Goal: Information Seeking & Learning: Compare options

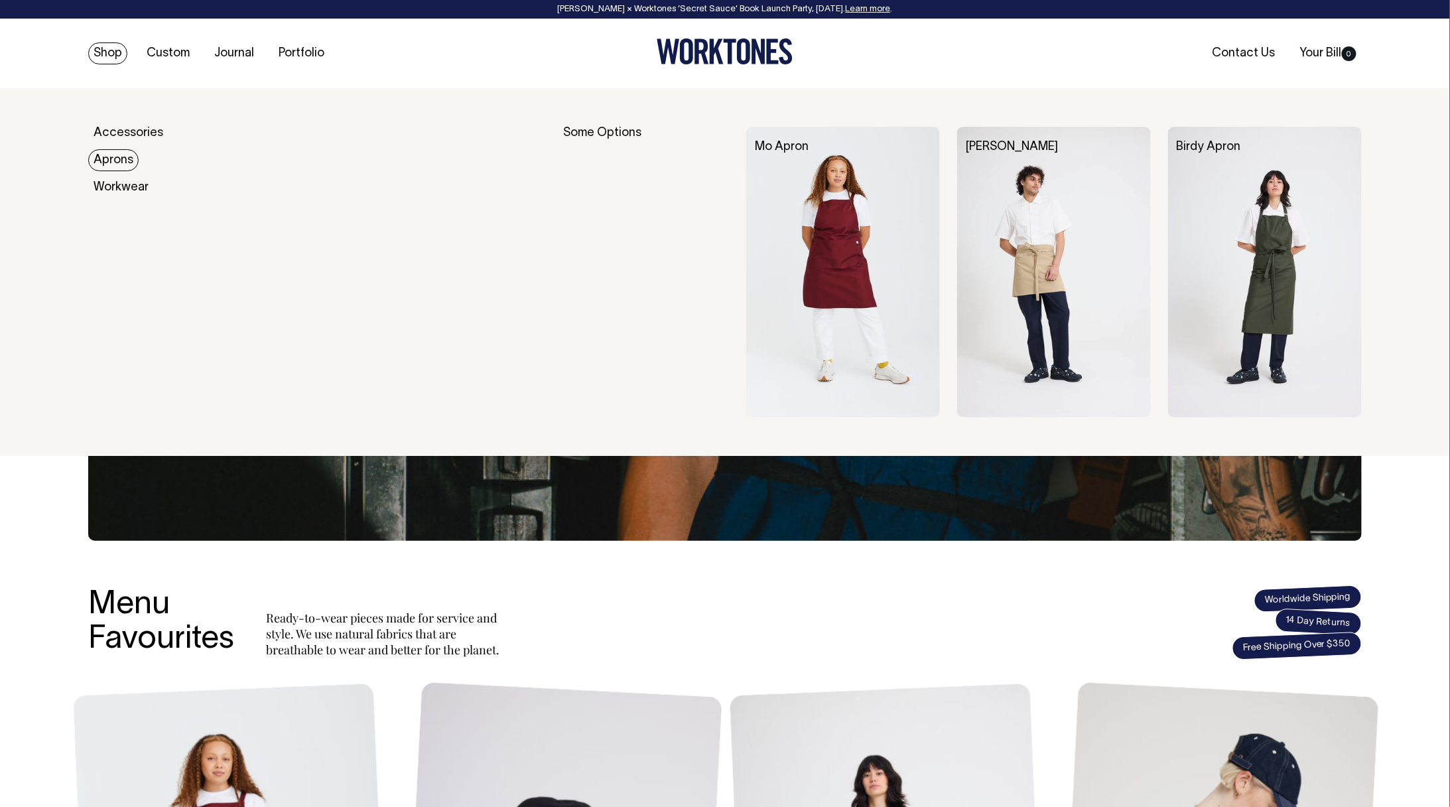
click at [109, 160] on link "Aprons" at bounding box center [113, 160] width 50 height 22
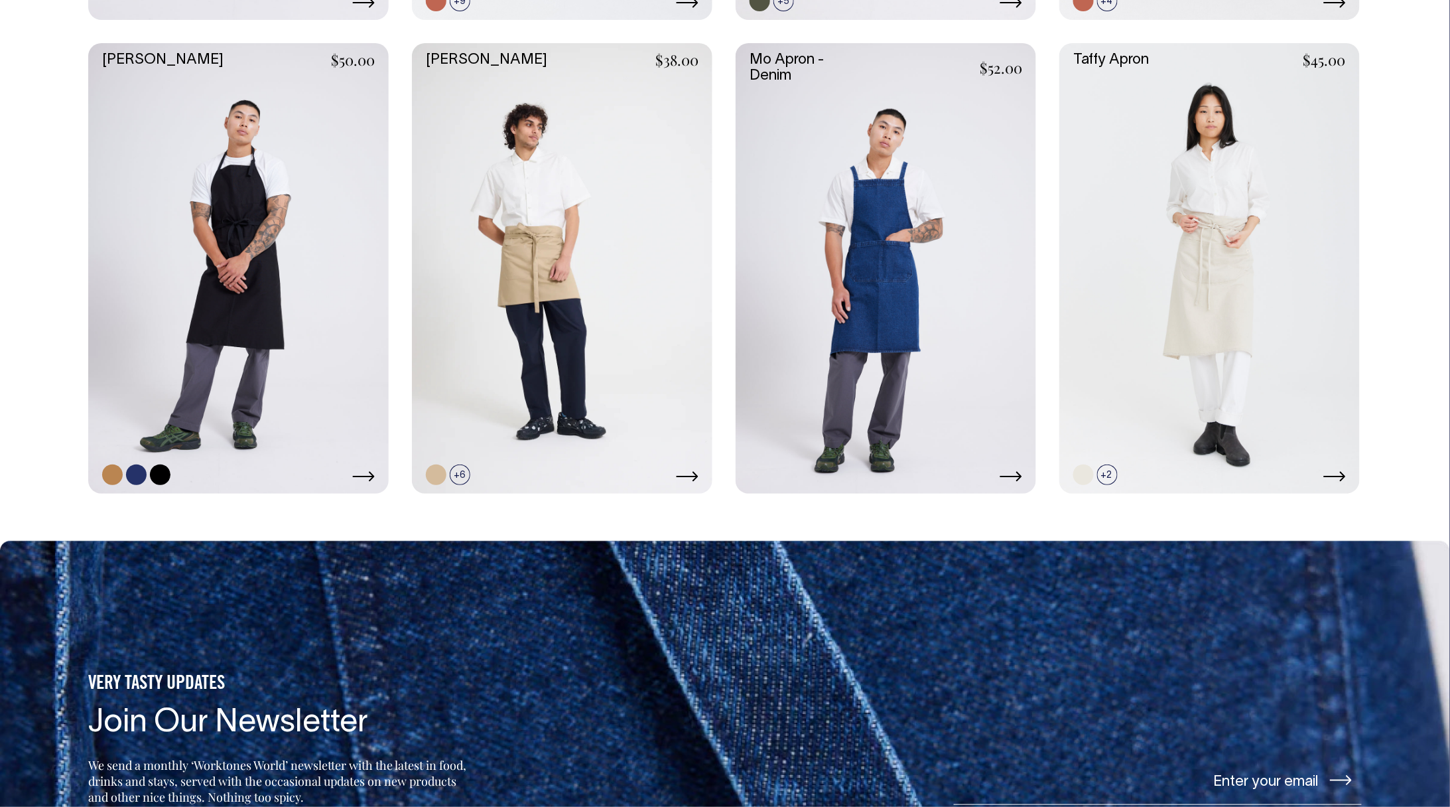
scroll to position [1091, 0]
click at [551, 268] on link at bounding box center [562, 269] width 301 height 451
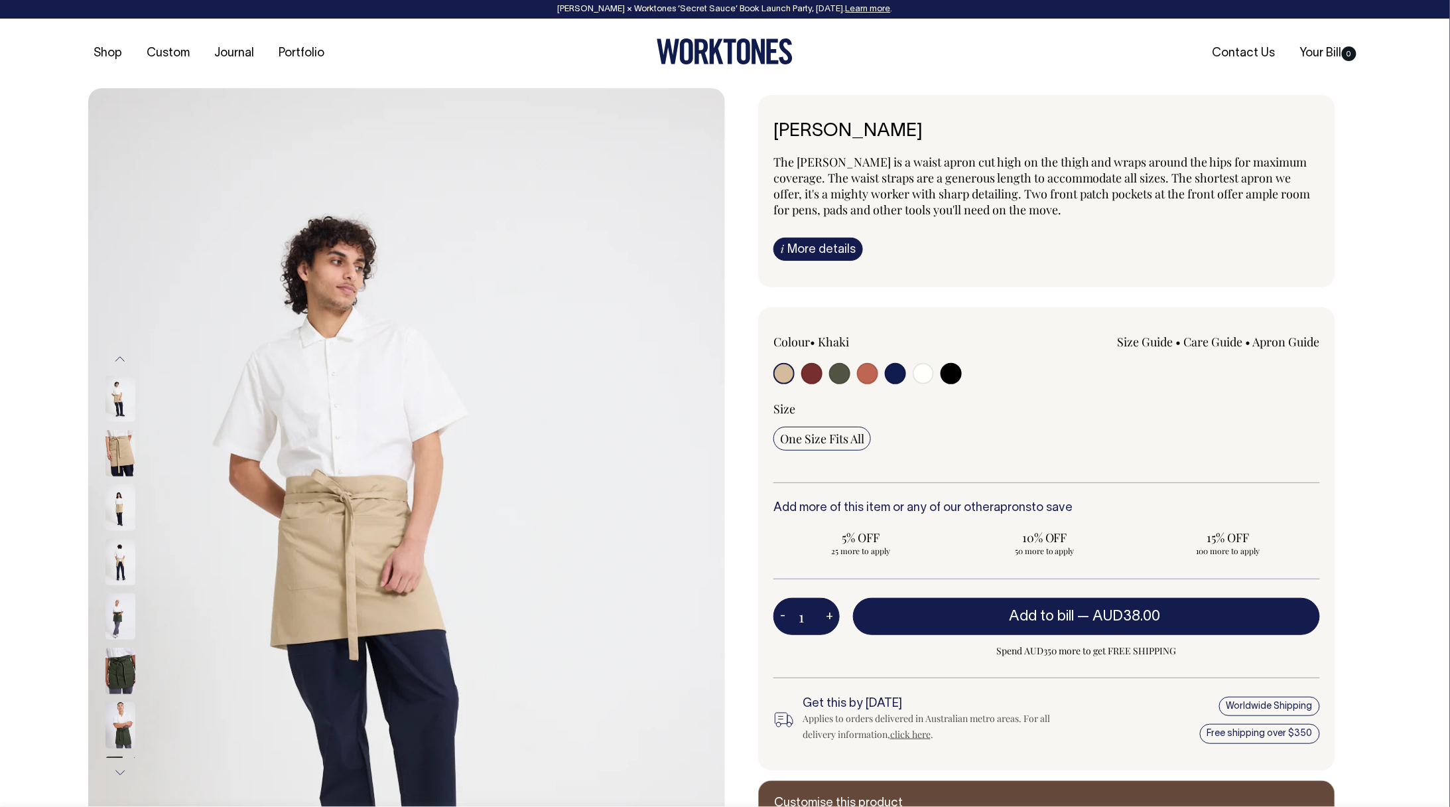
click at [892, 374] on input "radio" at bounding box center [895, 373] width 21 height 21
radio input "true"
select select "Dark Navy"
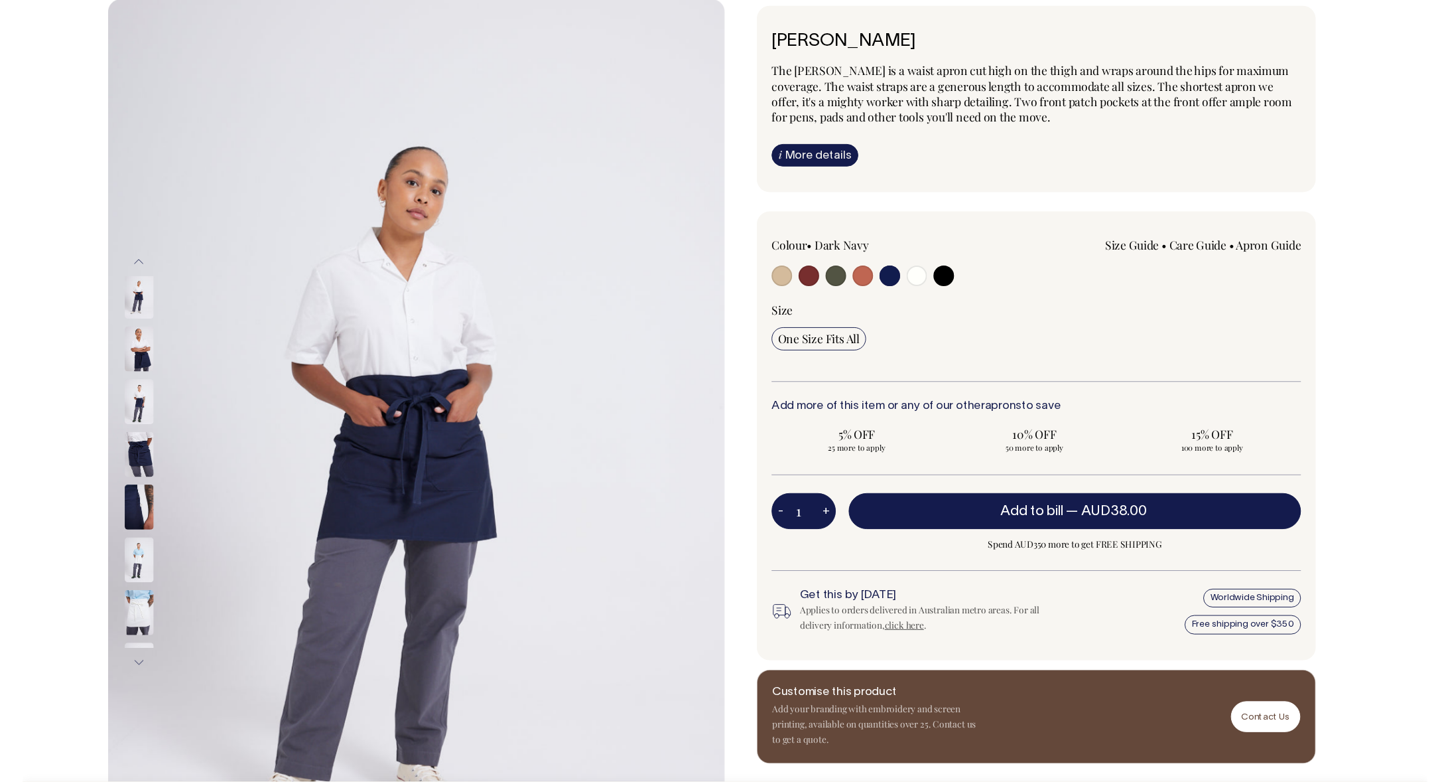
scroll to position [90, 0]
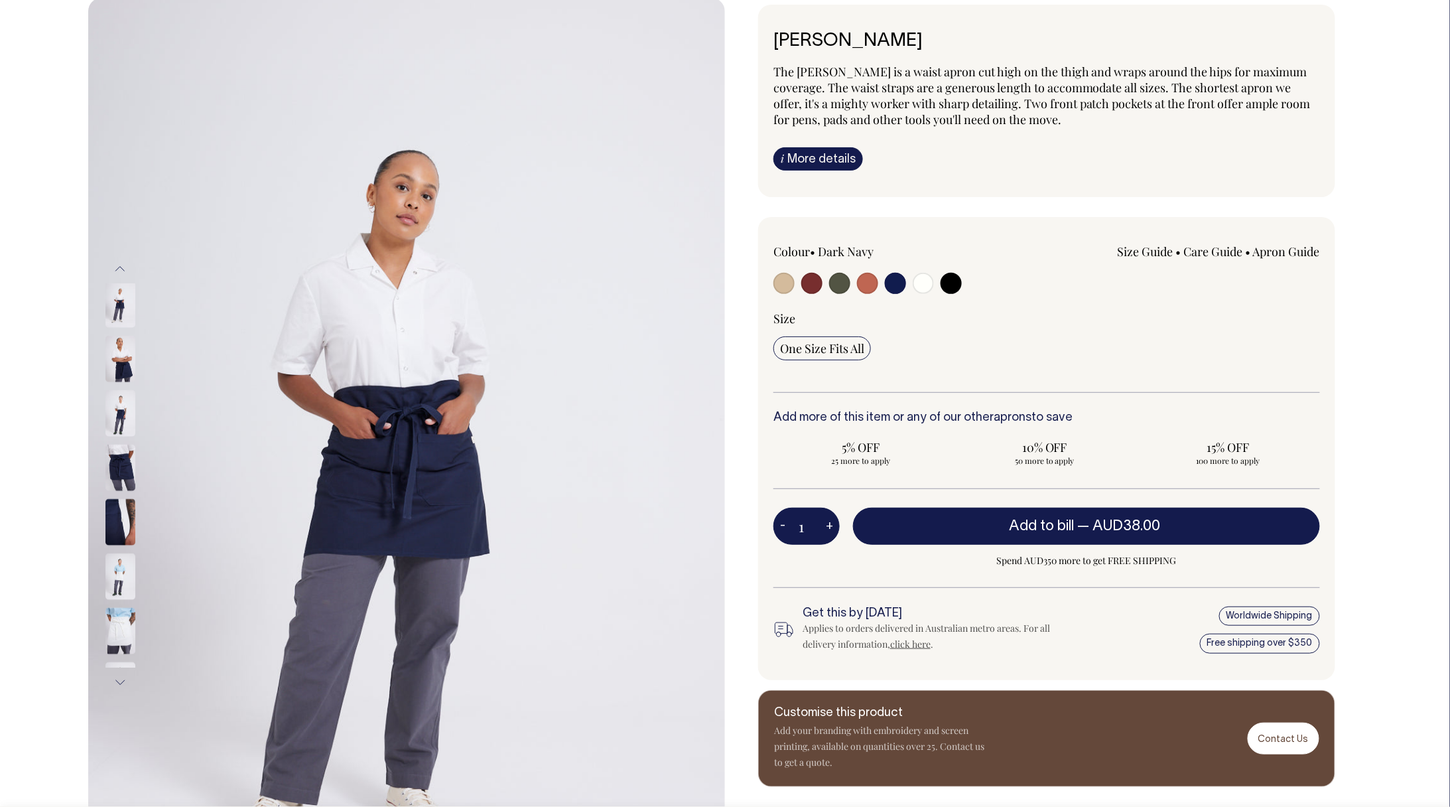
click at [123, 425] on img at bounding box center [120, 413] width 30 height 46
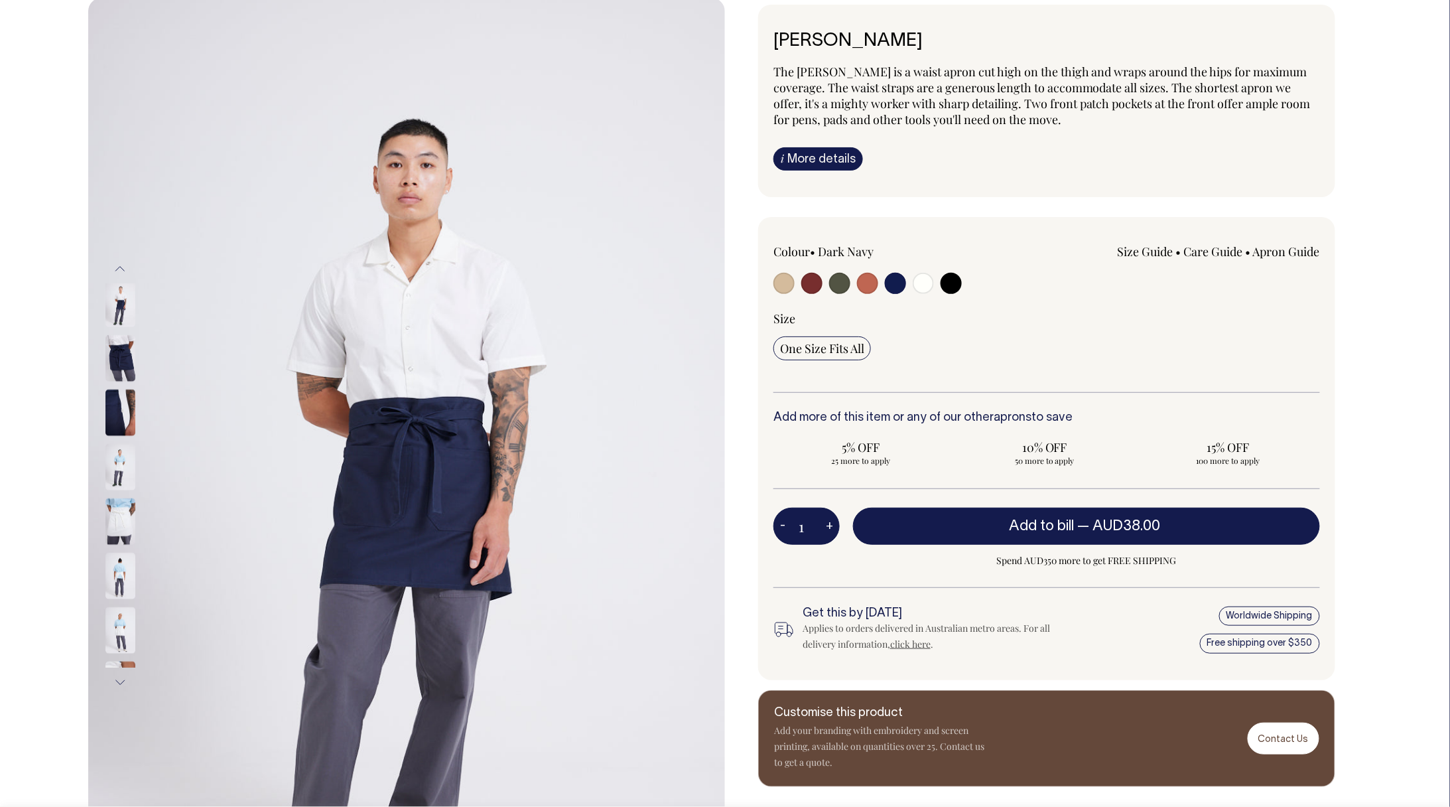
click at [123, 357] on img at bounding box center [120, 358] width 30 height 46
click at [115, 470] on img at bounding box center [120, 467] width 30 height 46
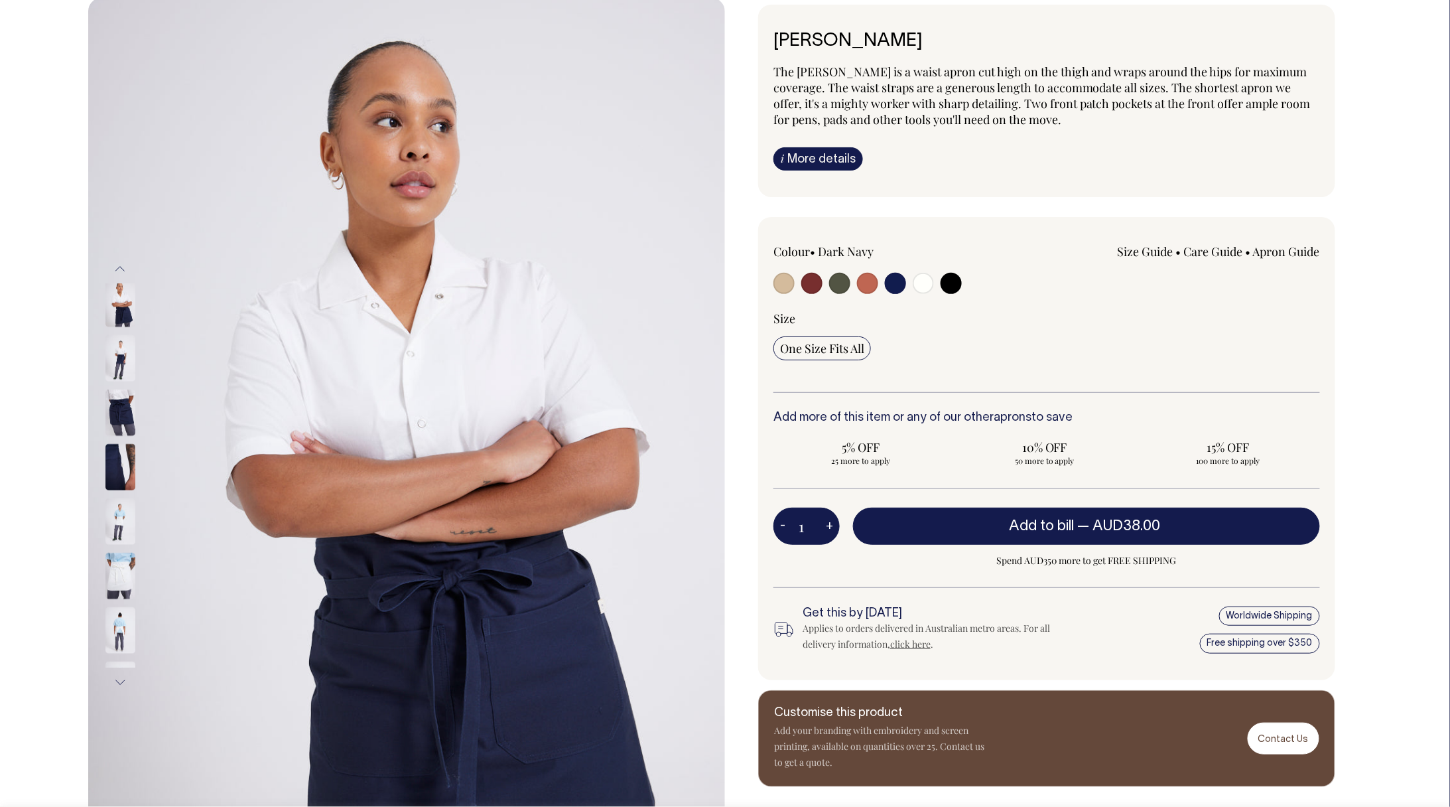
click at [120, 536] on img at bounding box center [120, 521] width 30 height 46
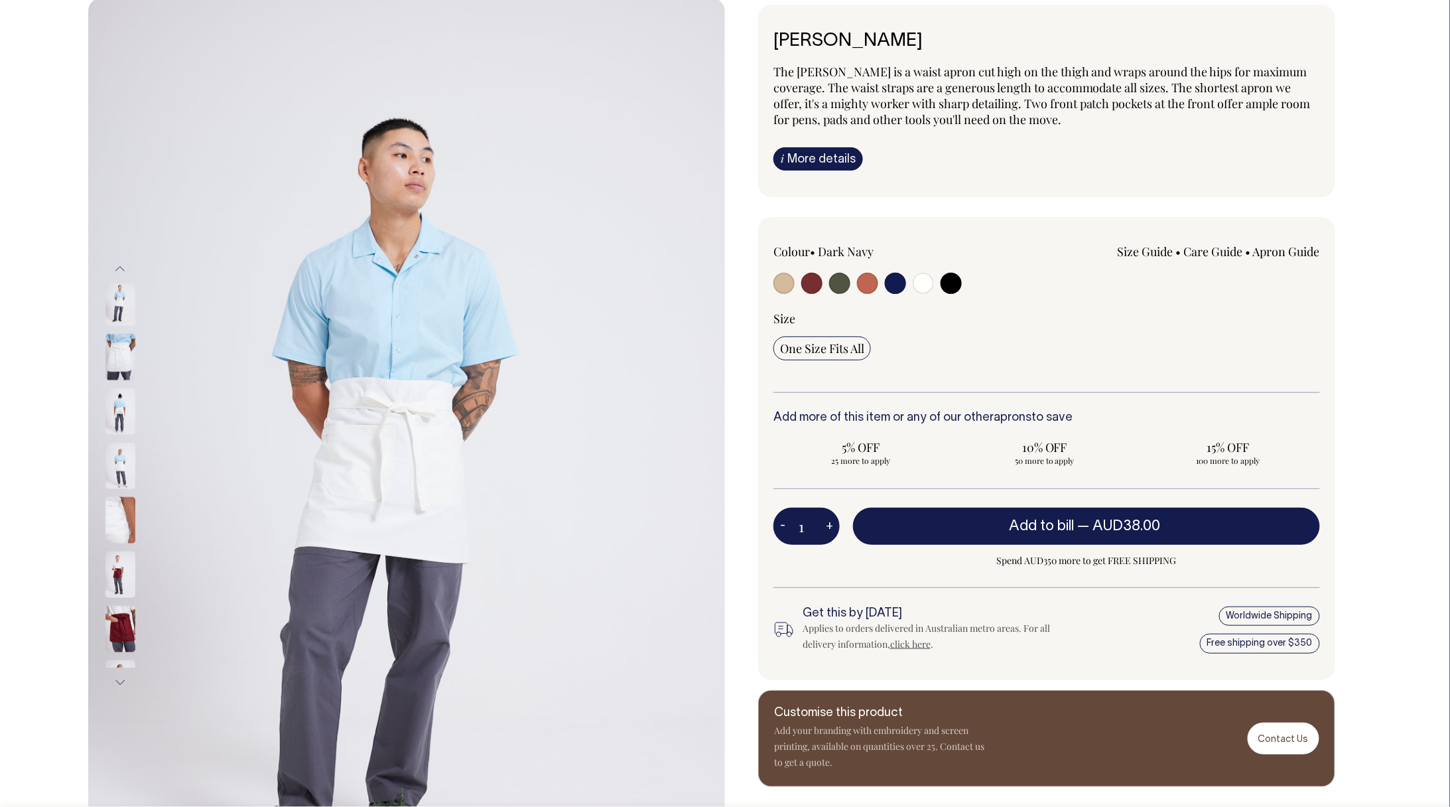
click at [123, 540] on img at bounding box center [120, 520] width 30 height 46
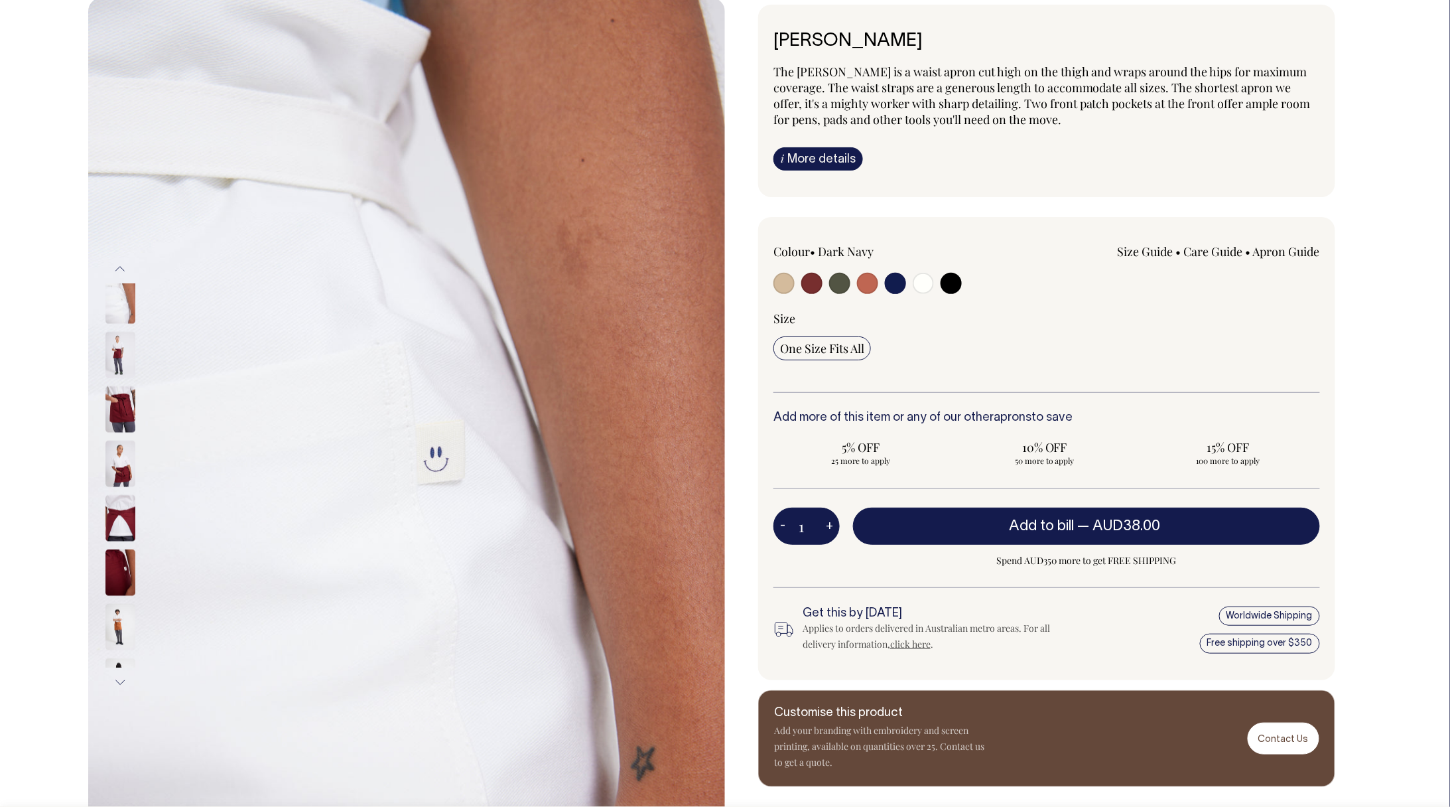
click at [120, 532] on img at bounding box center [120, 518] width 30 height 46
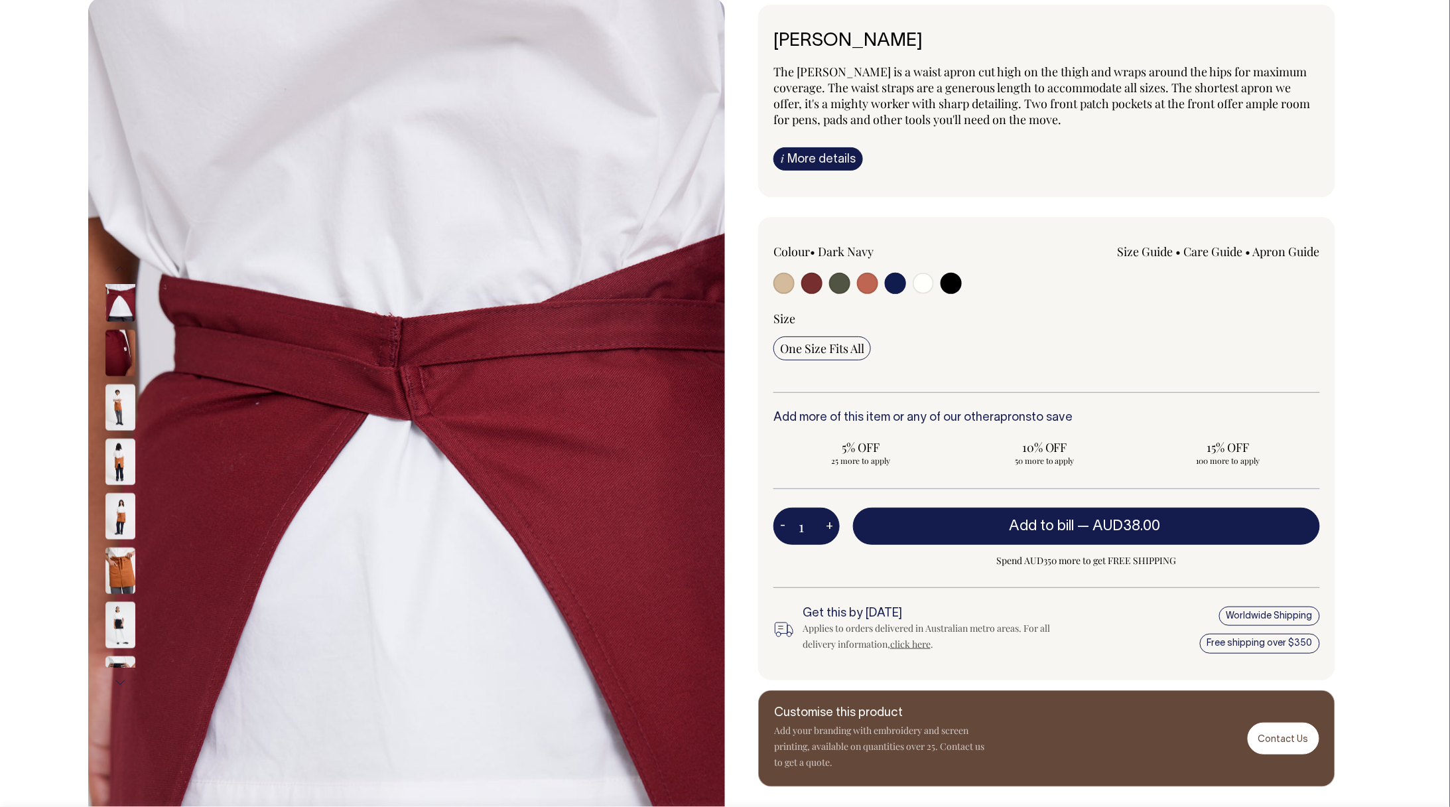
click at [123, 529] on img at bounding box center [120, 516] width 30 height 46
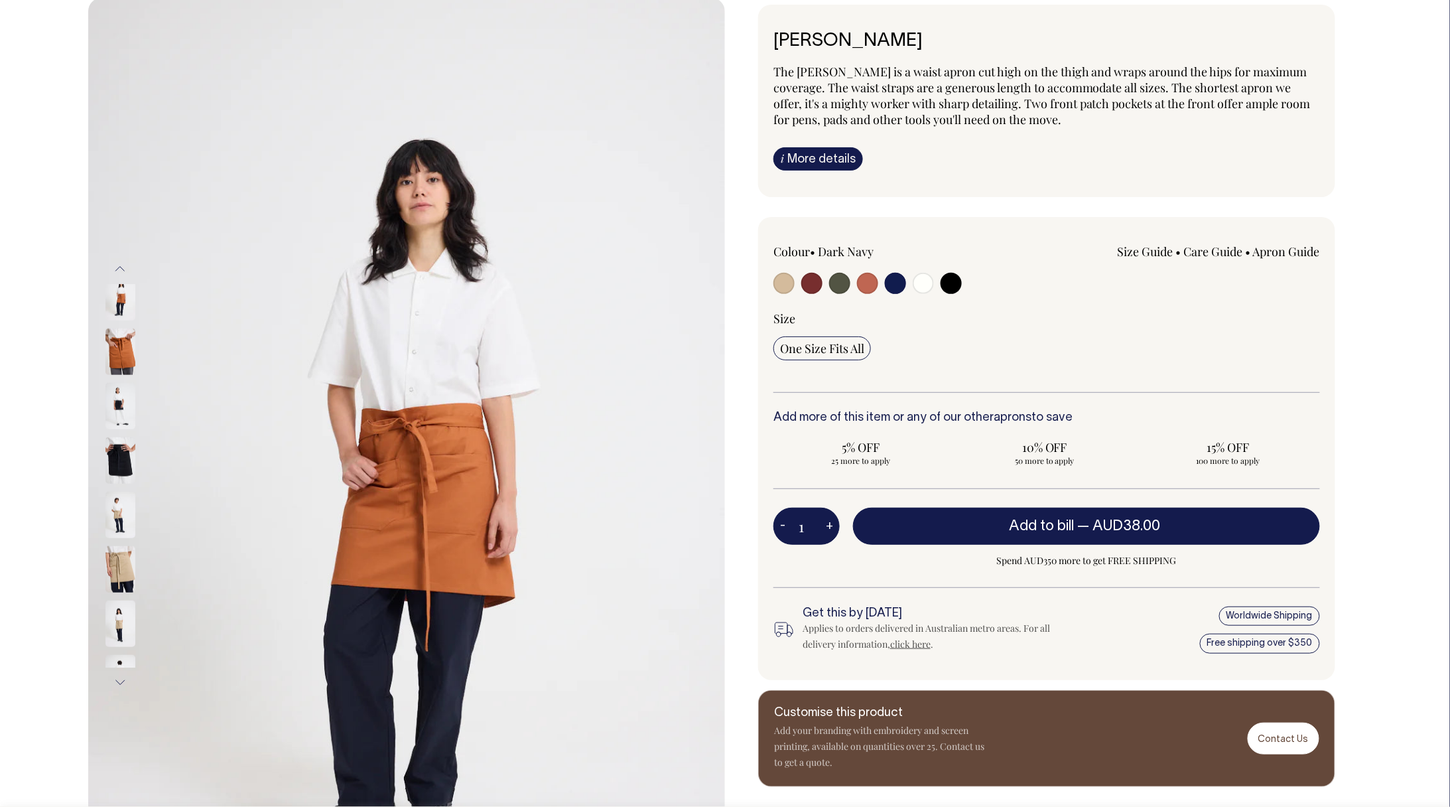
click at [119, 374] on img at bounding box center [120, 351] width 30 height 46
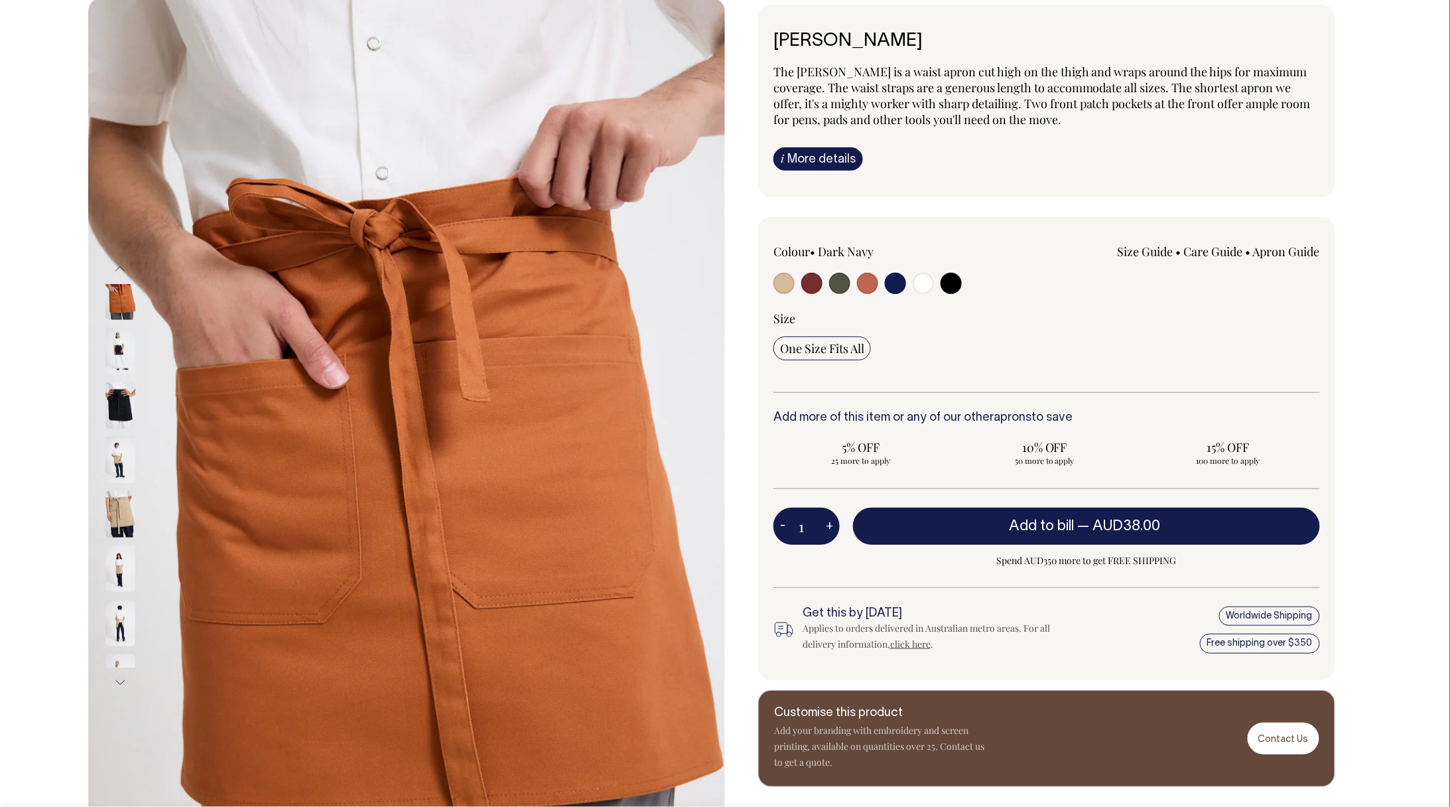
click at [127, 642] on img at bounding box center [120, 623] width 30 height 46
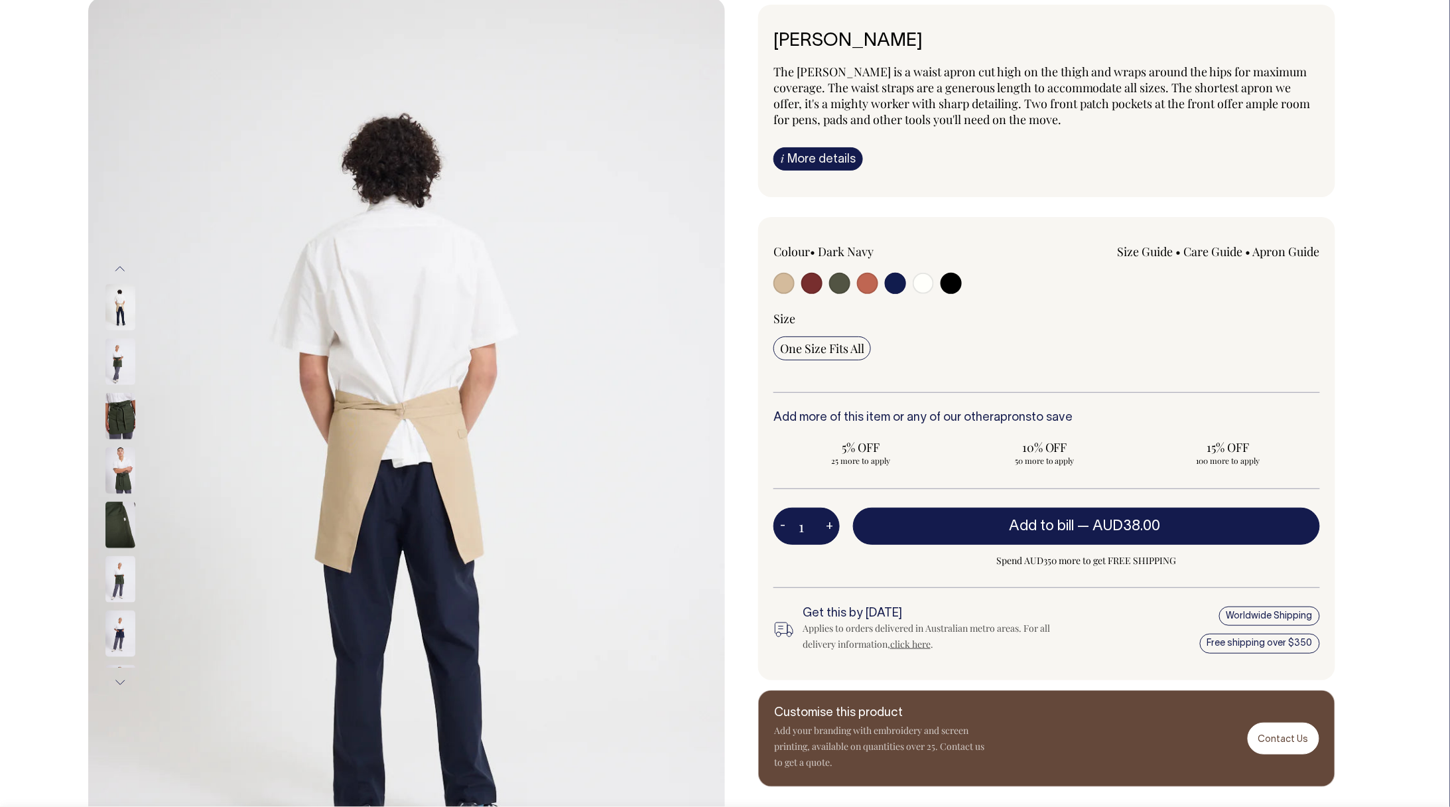
click at [812, 285] on input "radio" at bounding box center [811, 283] width 21 height 21
radio input "true"
select select "Burgundy"
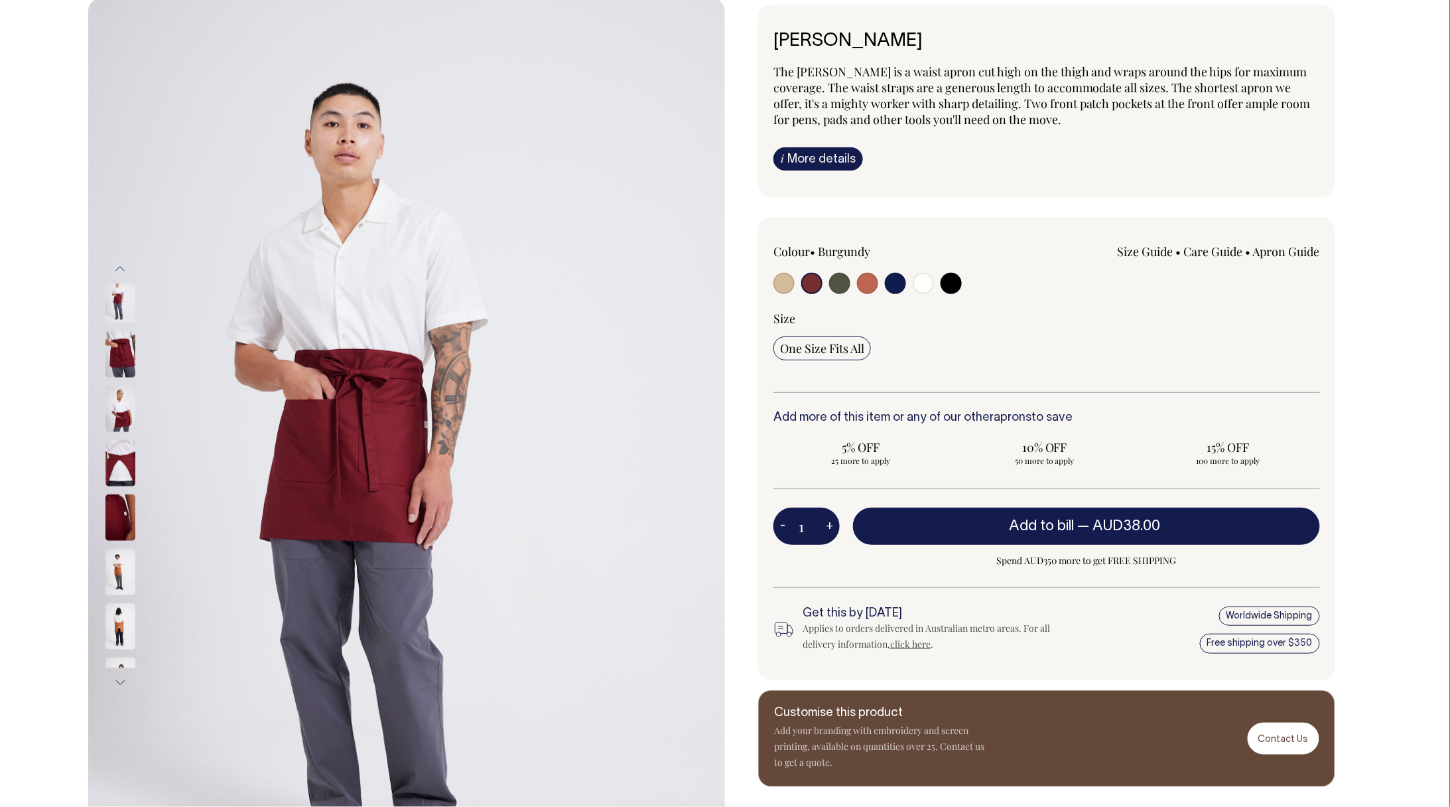
click at [896, 287] on input "radio" at bounding box center [895, 283] width 21 height 21
radio input "true"
select select "Dark Navy"
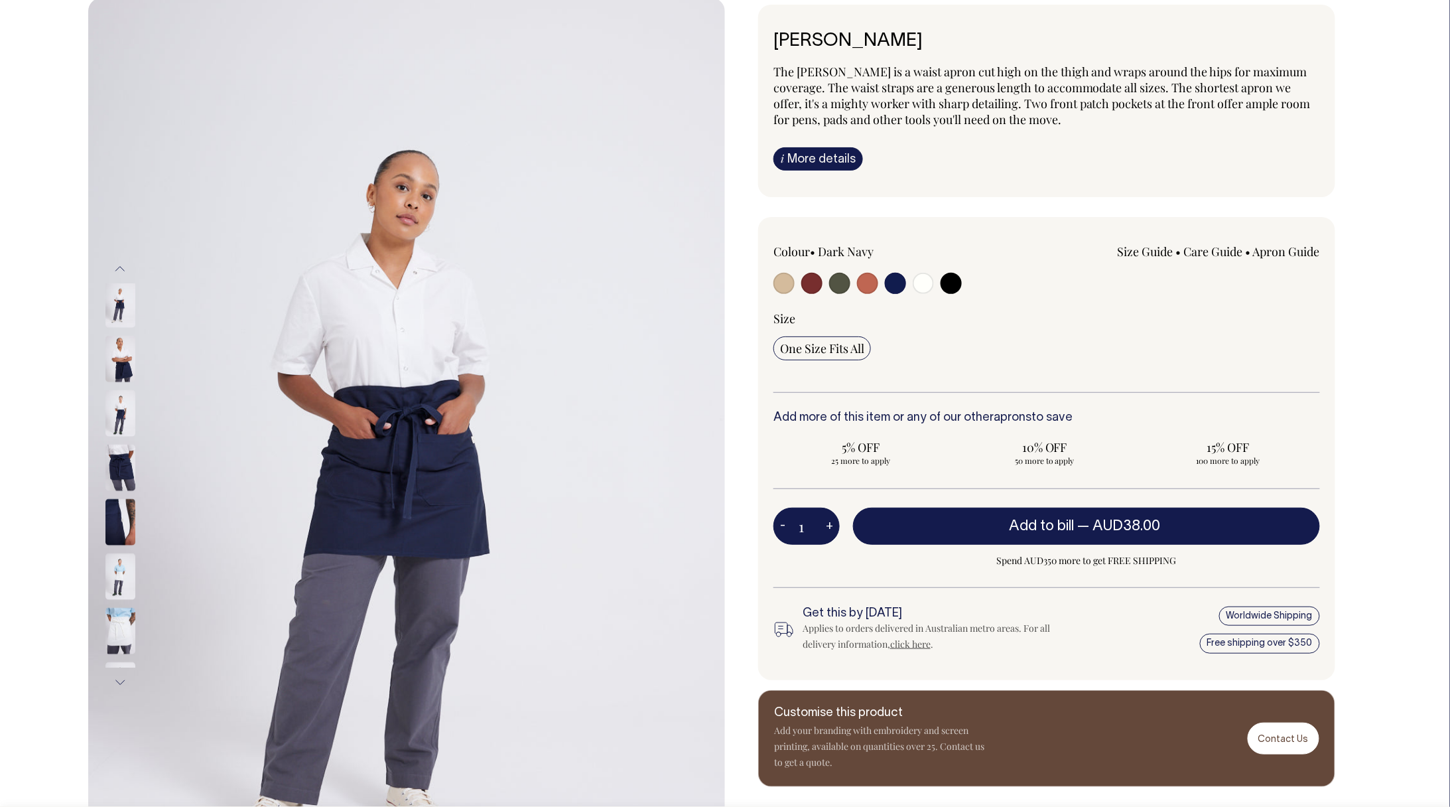
click at [955, 287] on input "radio" at bounding box center [951, 283] width 21 height 21
radio input "true"
select select "Black"
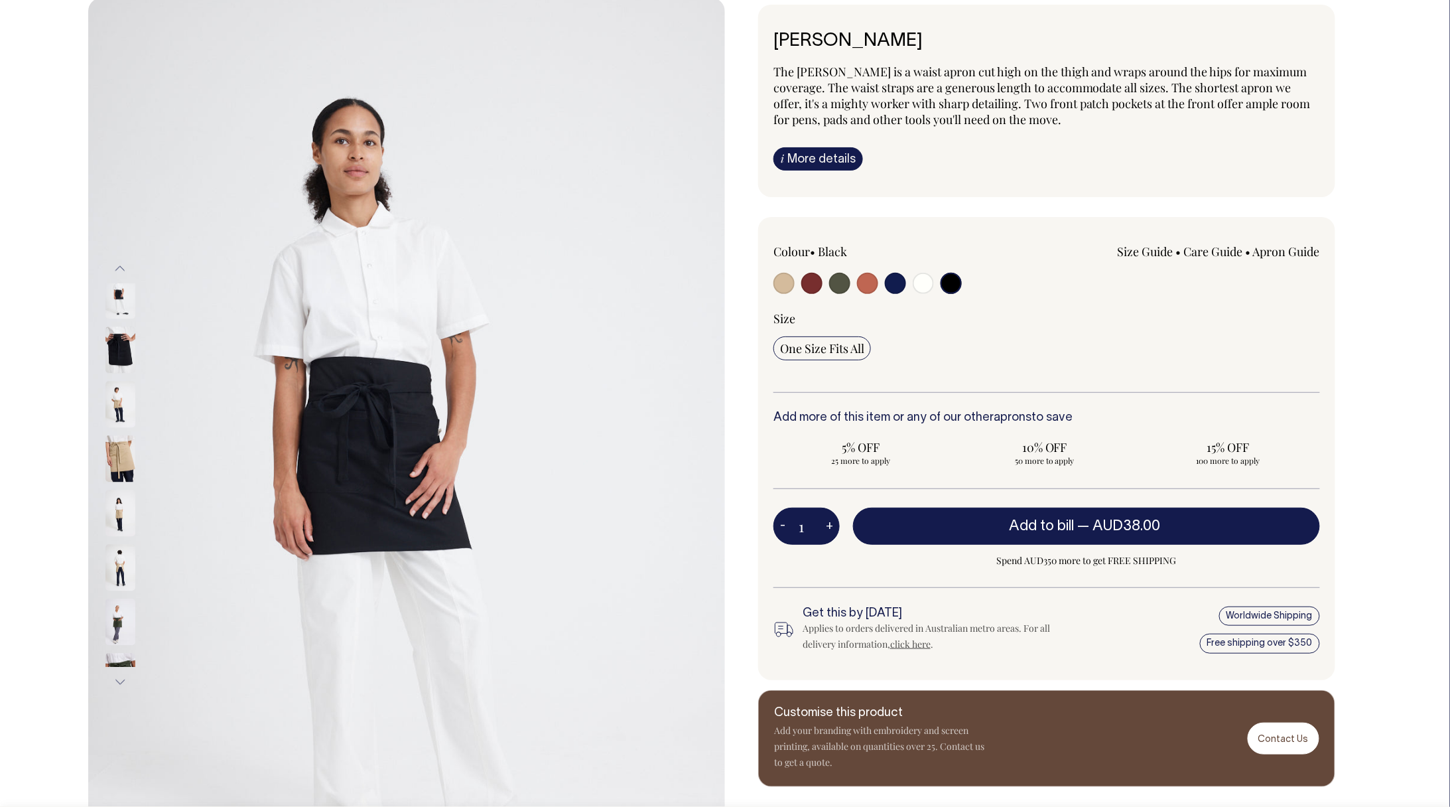
click at [895, 284] on input "radio" at bounding box center [895, 283] width 21 height 21
radio input "true"
select select "Dark Navy"
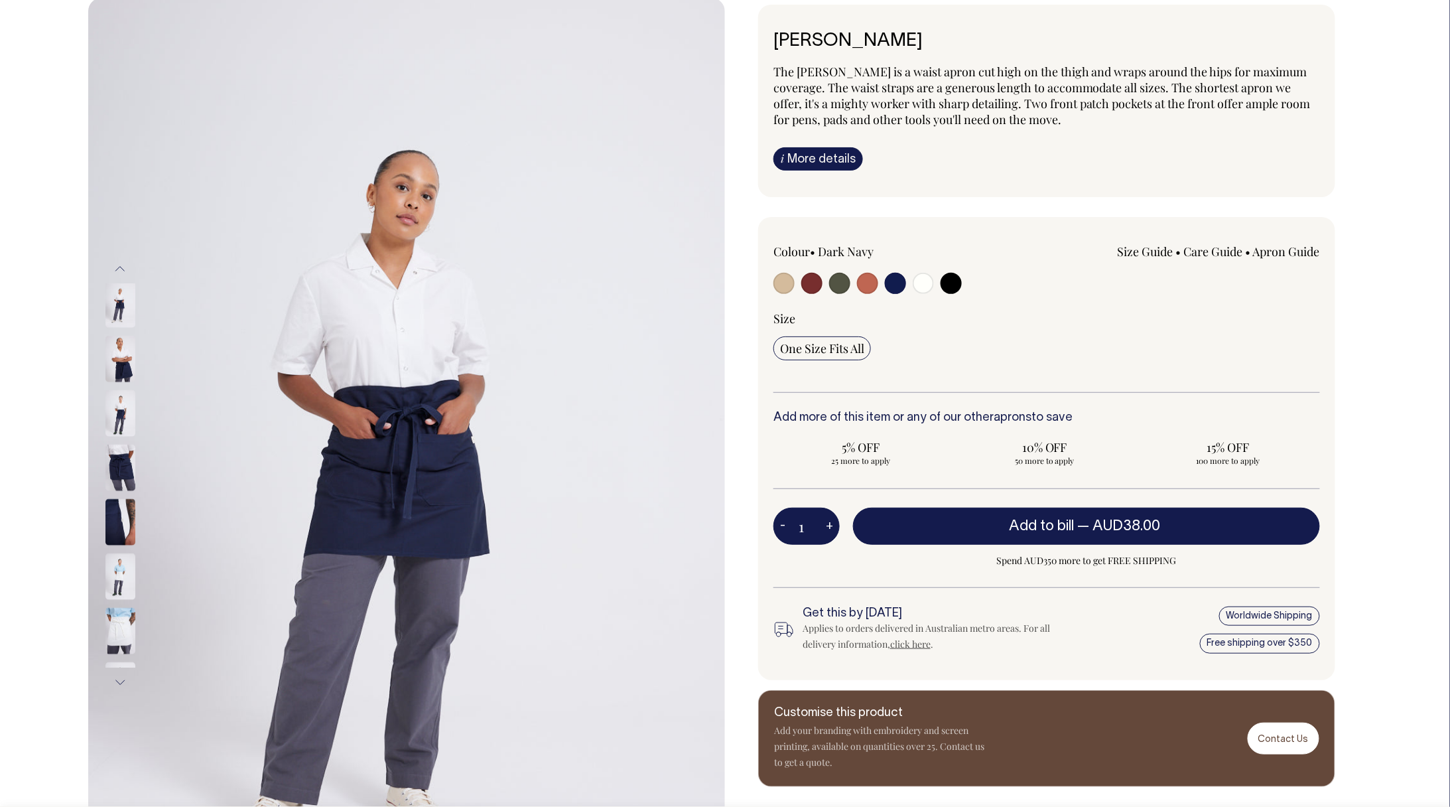
click at [868, 284] on input "radio" at bounding box center [867, 283] width 21 height 21
radio input "true"
select select "Rust"
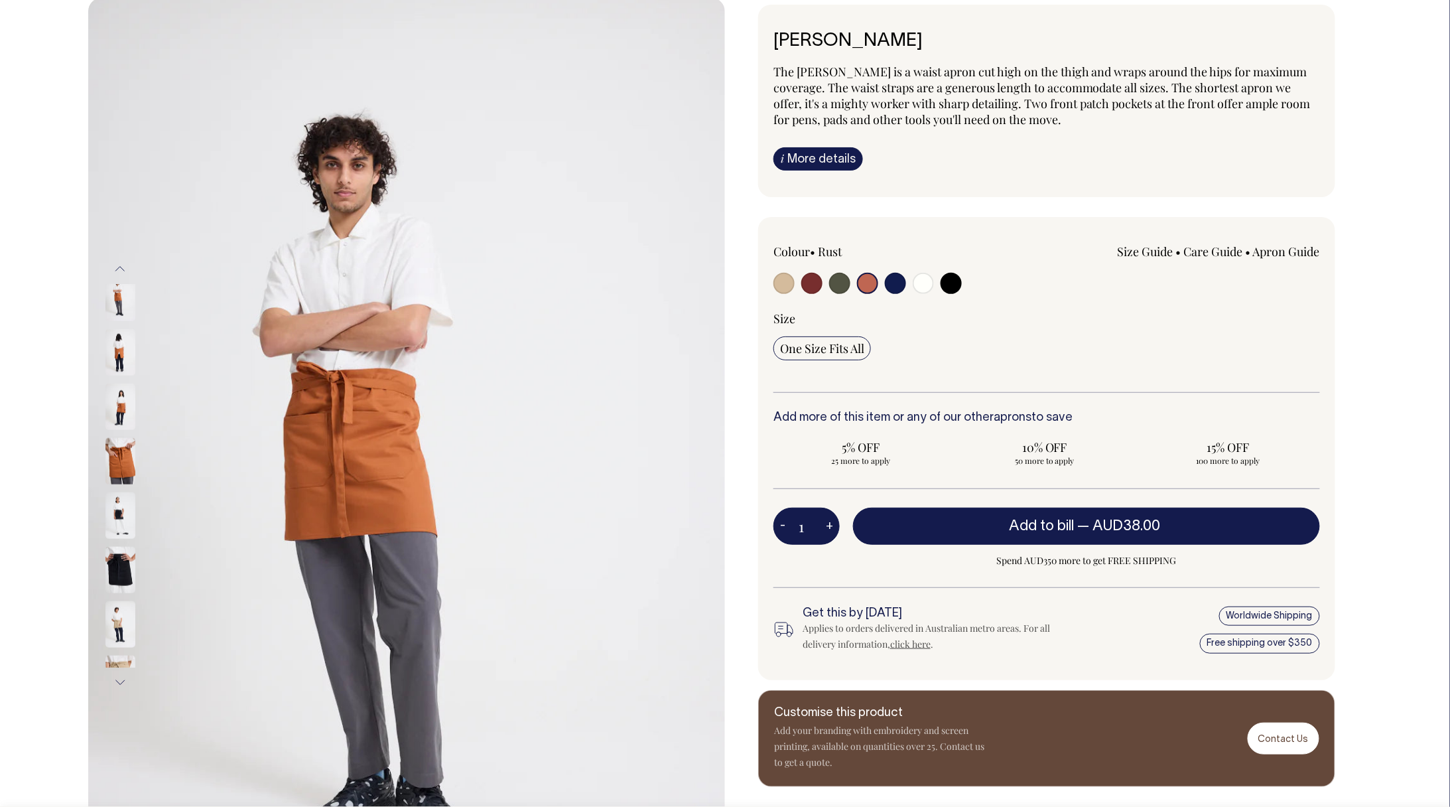
click at [807, 284] on input "radio" at bounding box center [811, 283] width 21 height 21
radio input "true"
select select "Burgundy"
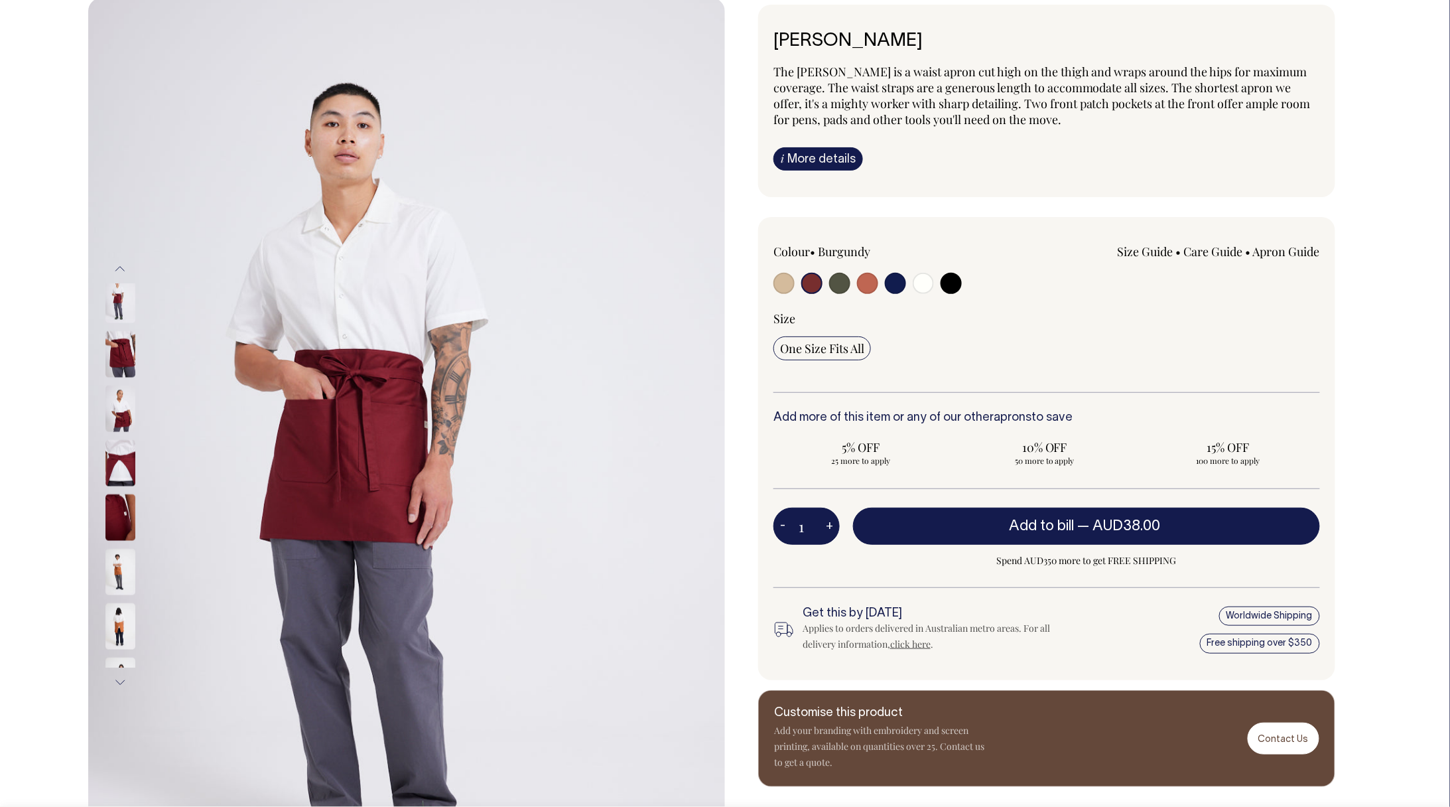
click at [866, 285] on input "radio" at bounding box center [867, 283] width 21 height 21
radio input "true"
select select "Rust"
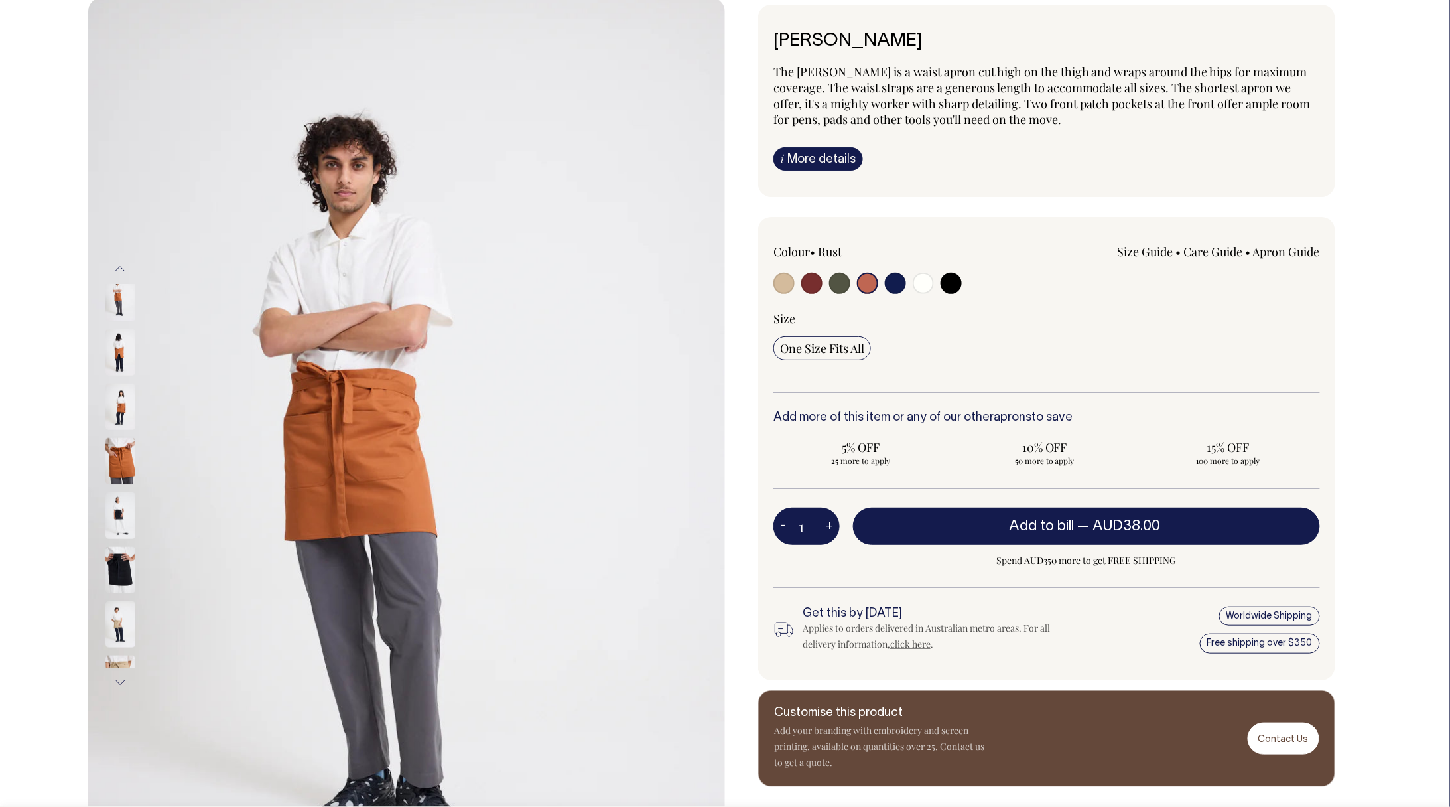
click at [117, 681] on button "Next" at bounding box center [120, 682] width 20 height 30
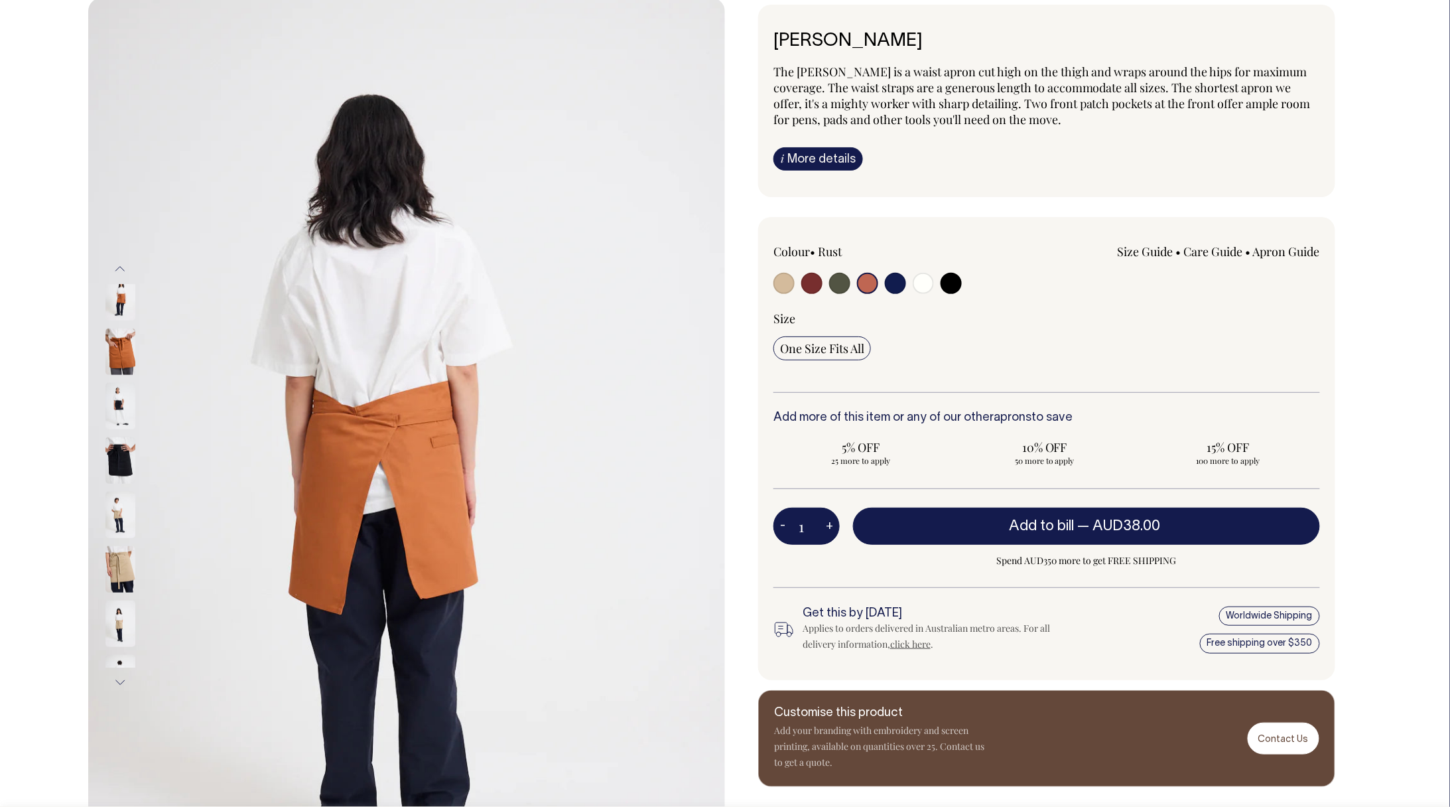
click at [117, 681] on button "Next" at bounding box center [120, 682] width 20 height 30
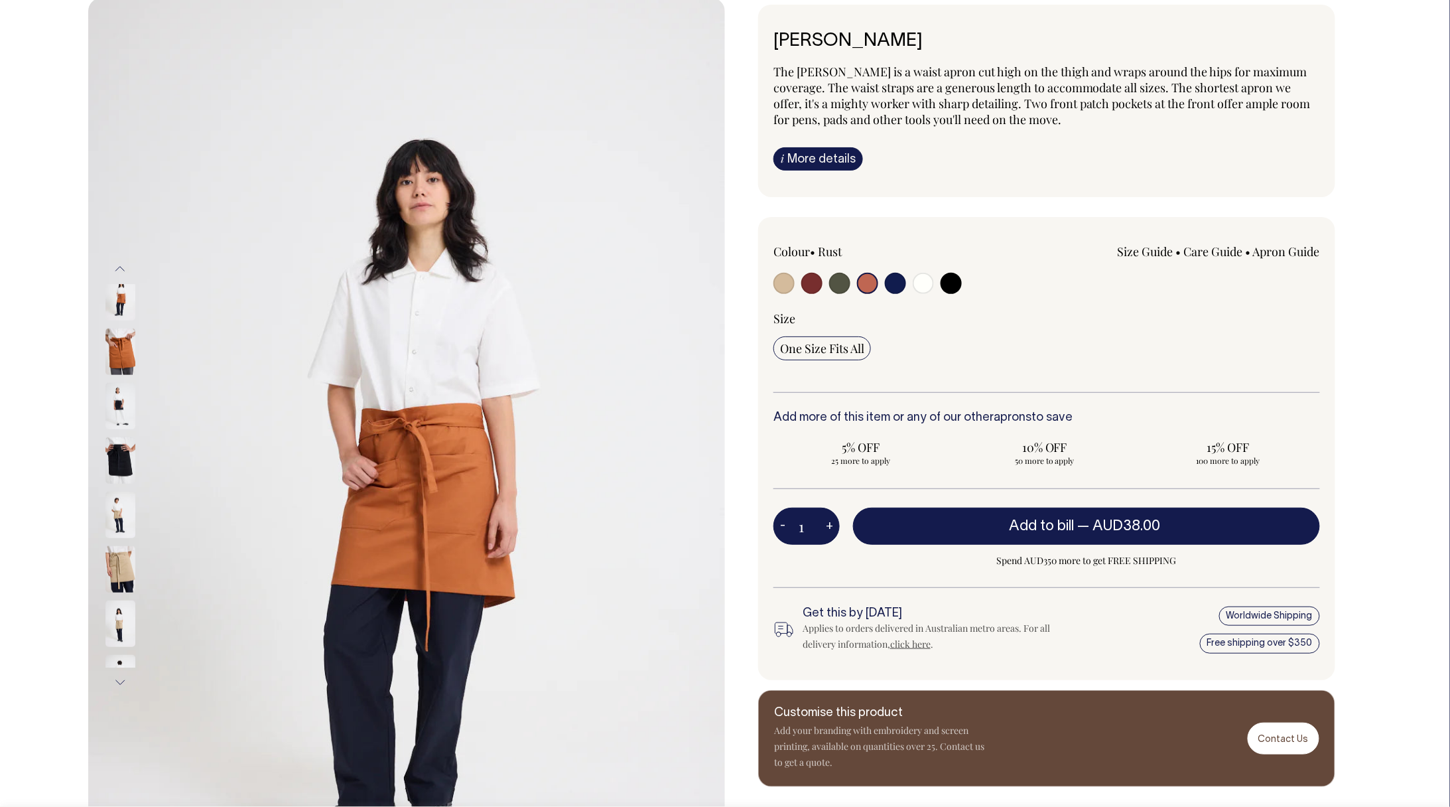
click at [117, 681] on button "Next" at bounding box center [120, 682] width 20 height 30
click at [118, 678] on button "Next" at bounding box center [120, 682] width 20 height 30
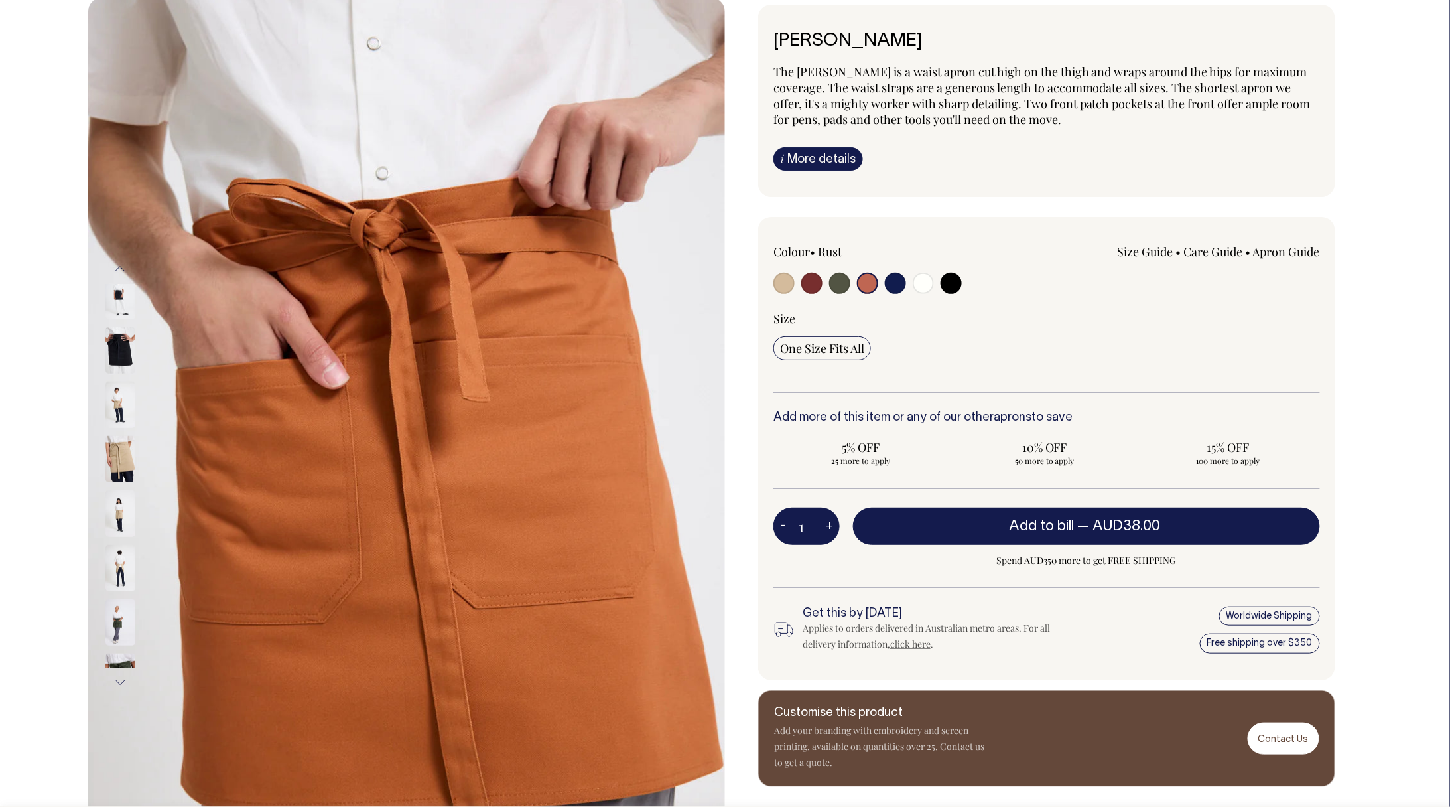
click at [118, 678] on button "Next" at bounding box center [120, 682] width 20 height 30
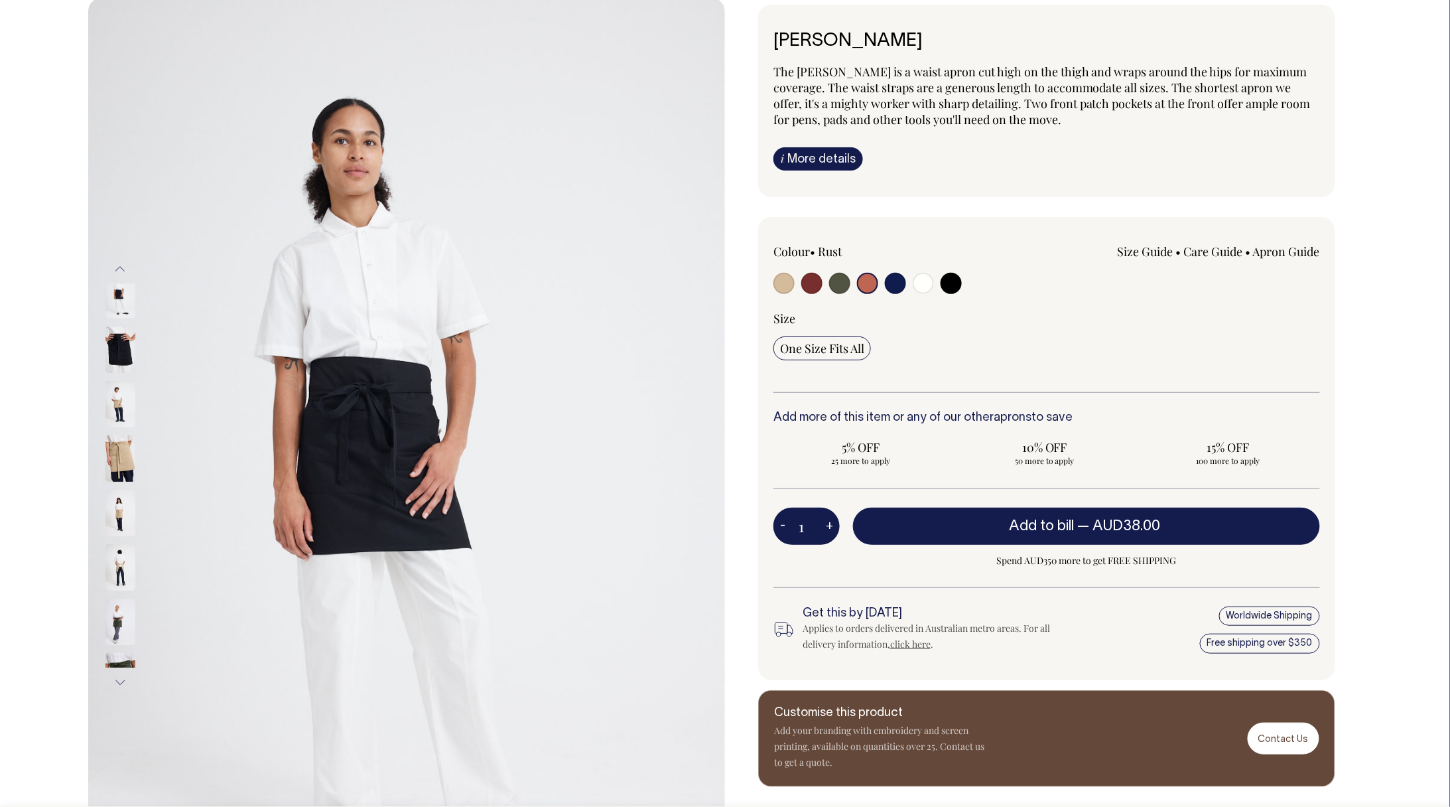
click at [118, 678] on button "Next" at bounding box center [120, 682] width 20 height 30
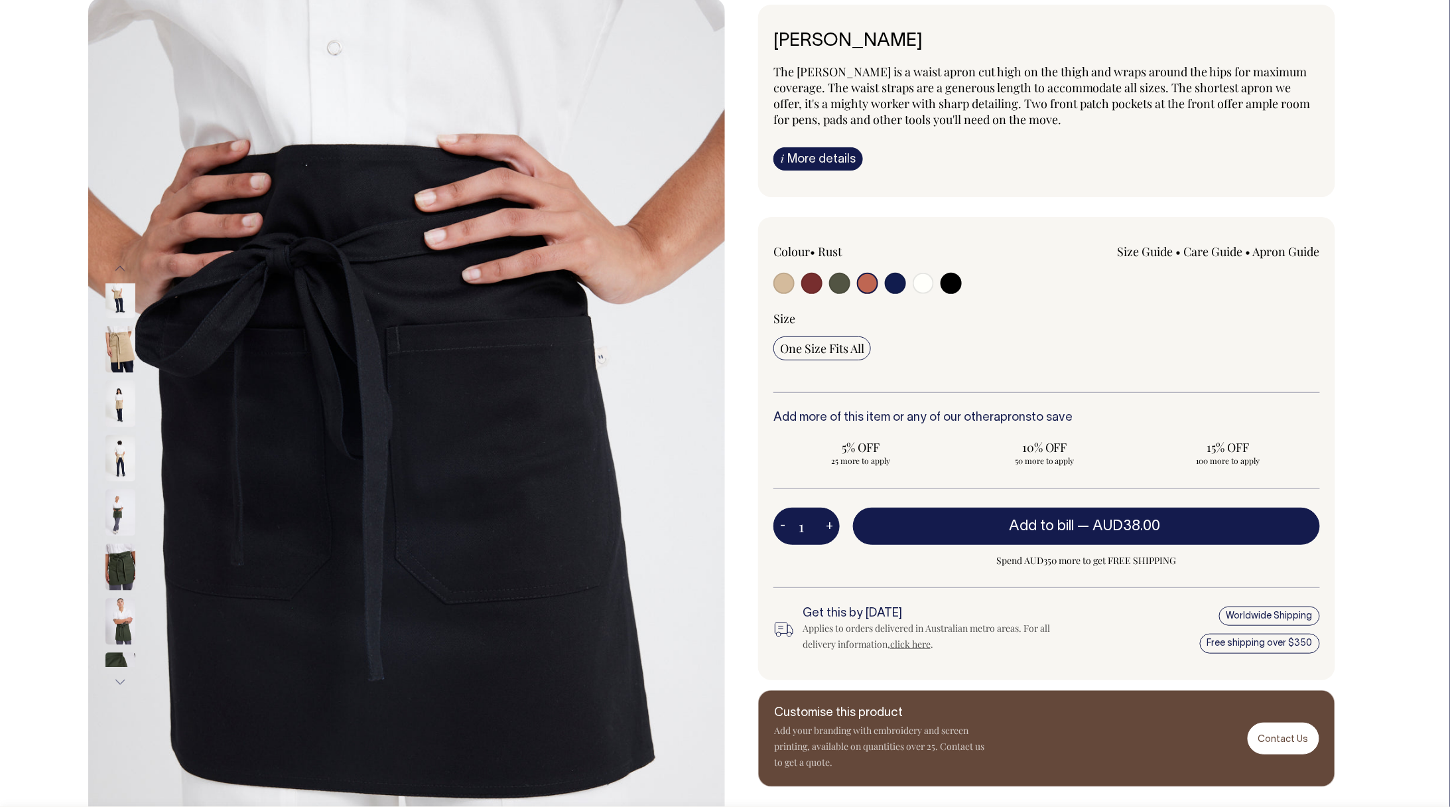
click at [118, 678] on button "Next" at bounding box center [120, 682] width 20 height 30
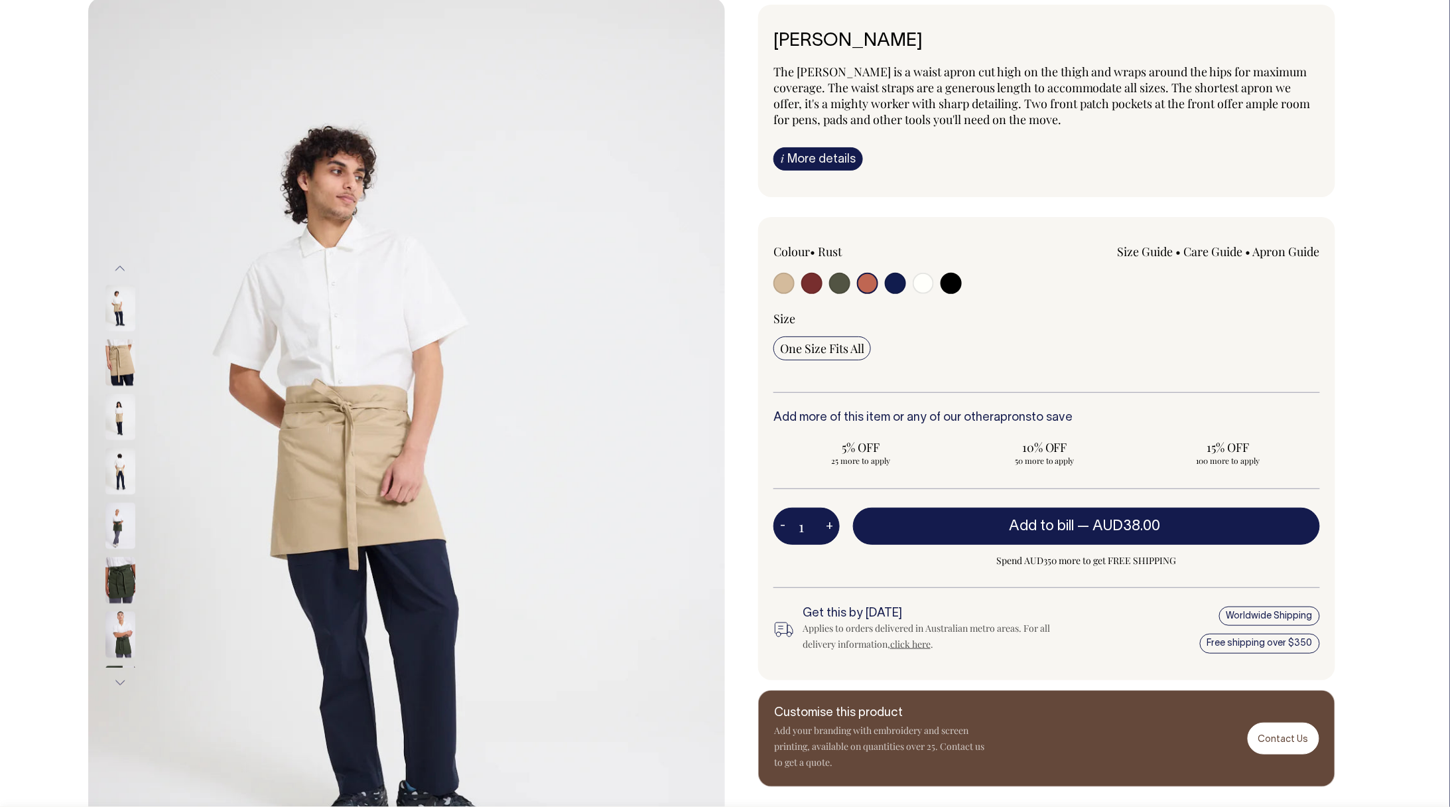
click at [118, 678] on button "Next" at bounding box center [120, 682] width 20 height 30
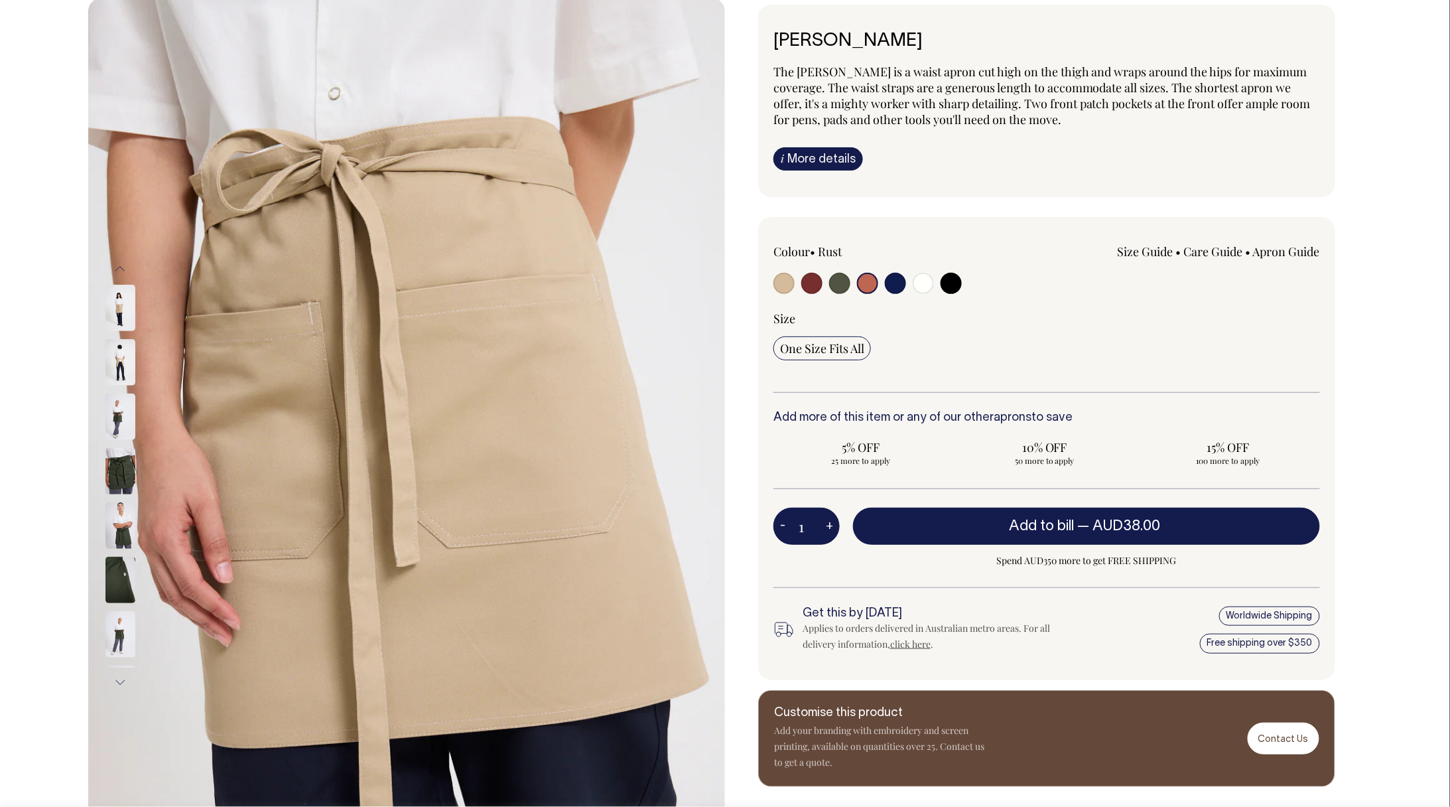
click at [118, 678] on button "Next" at bounding box center [120, 682] width 20 height 30
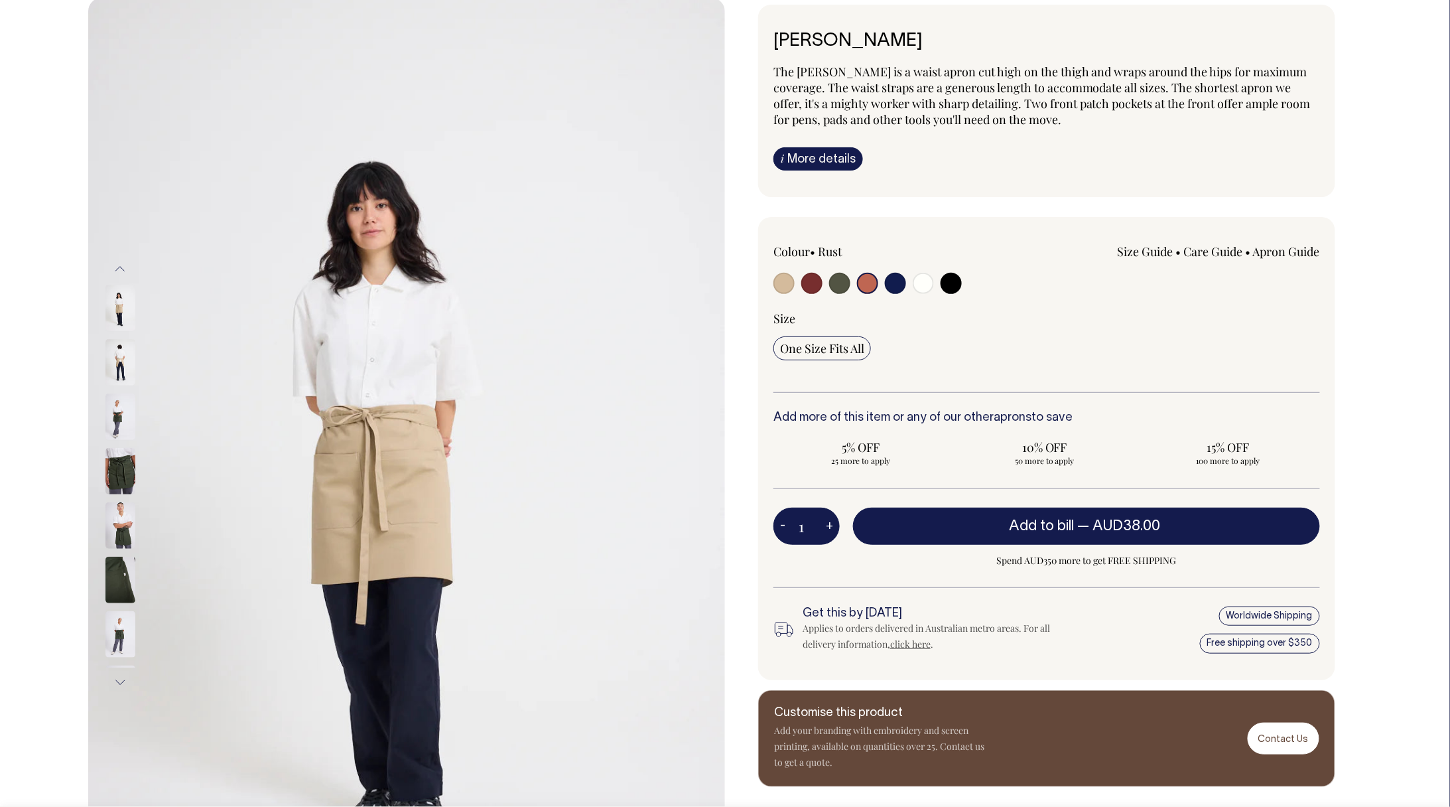
click at [118, 678] on button "Next" at bounding box center [120, 682] width 20 height 30
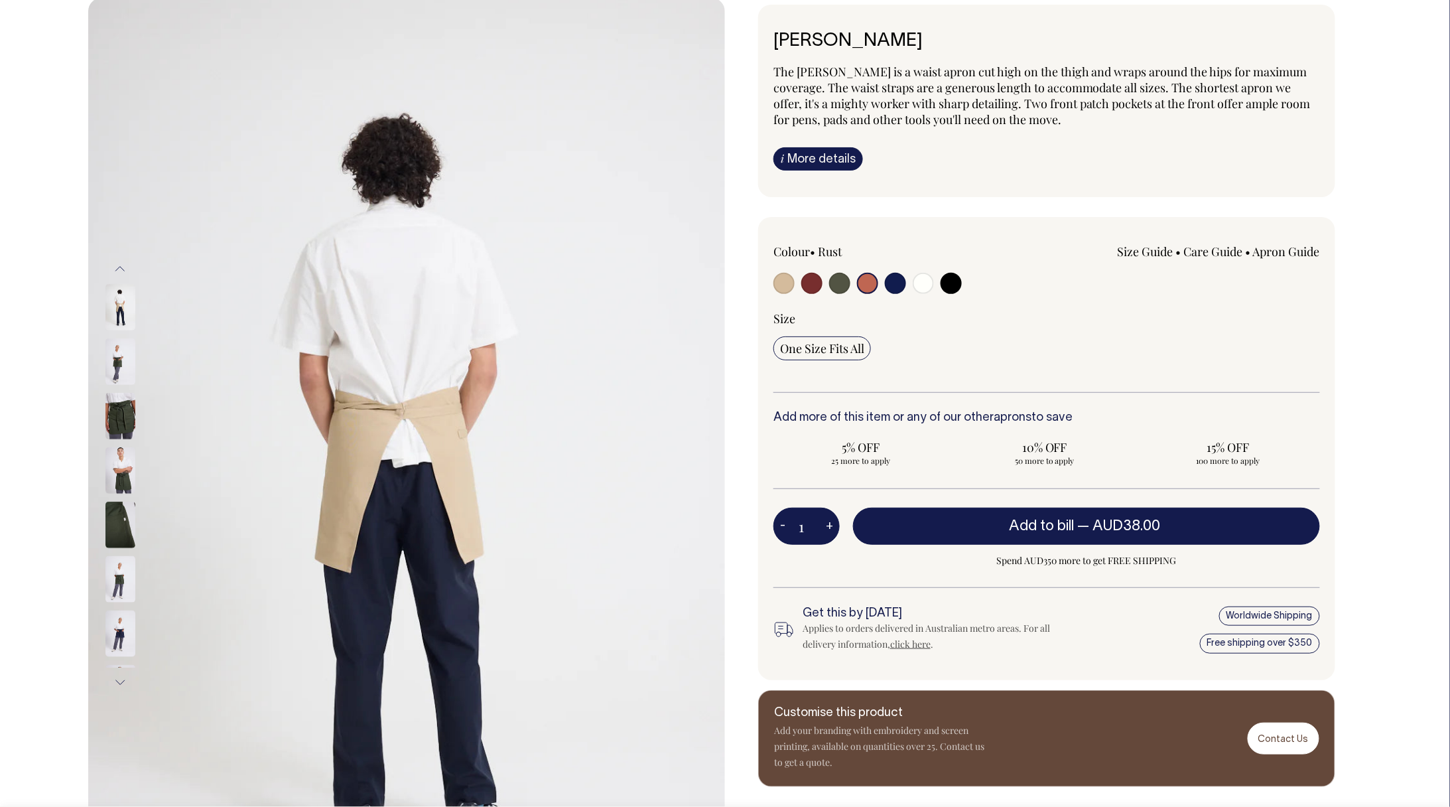
click at [118, 678] on button "Next" at bounding box center [120, 682] width 20 height 30
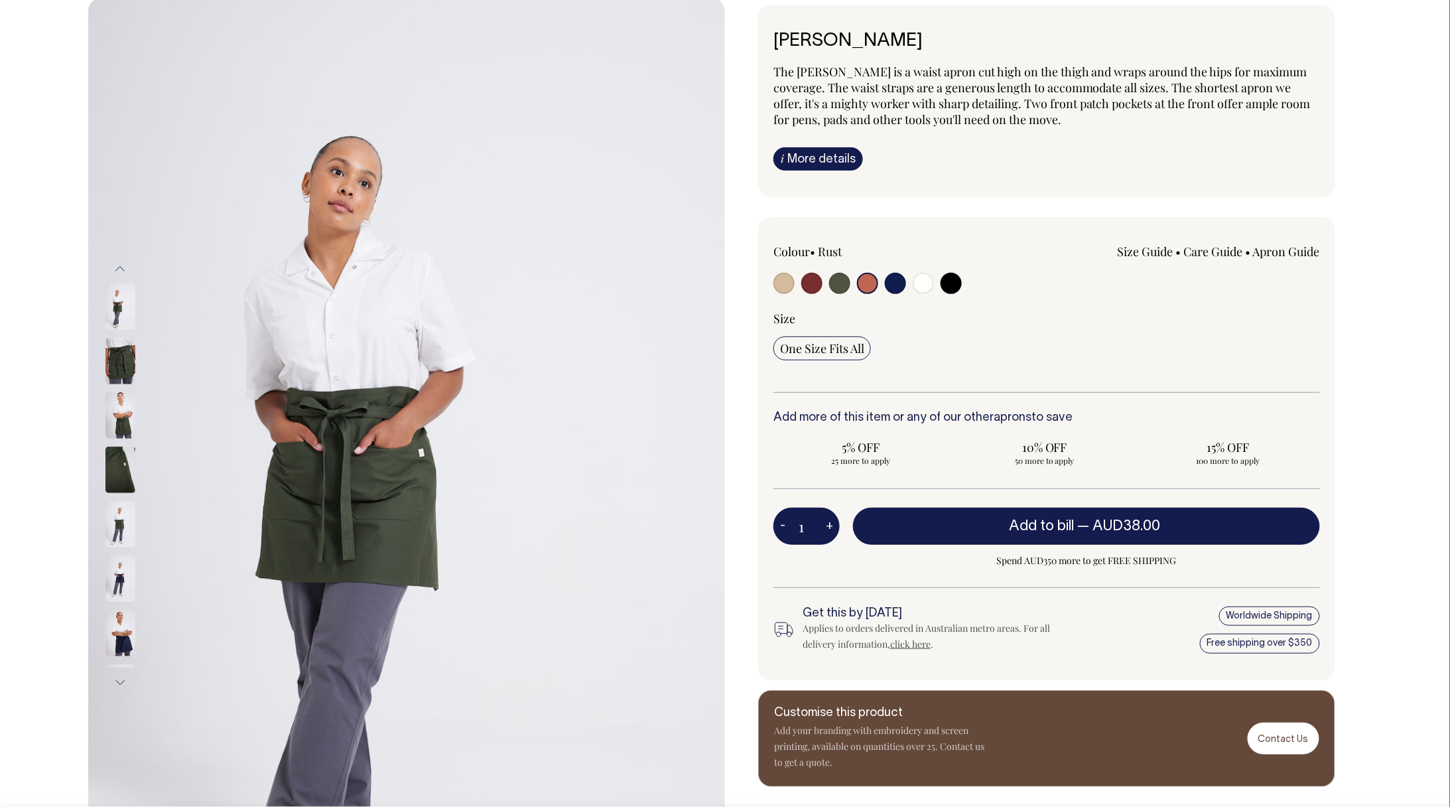
click at [118, 678] on button "Next" at bounding box center [120, 682] width 20 height 30
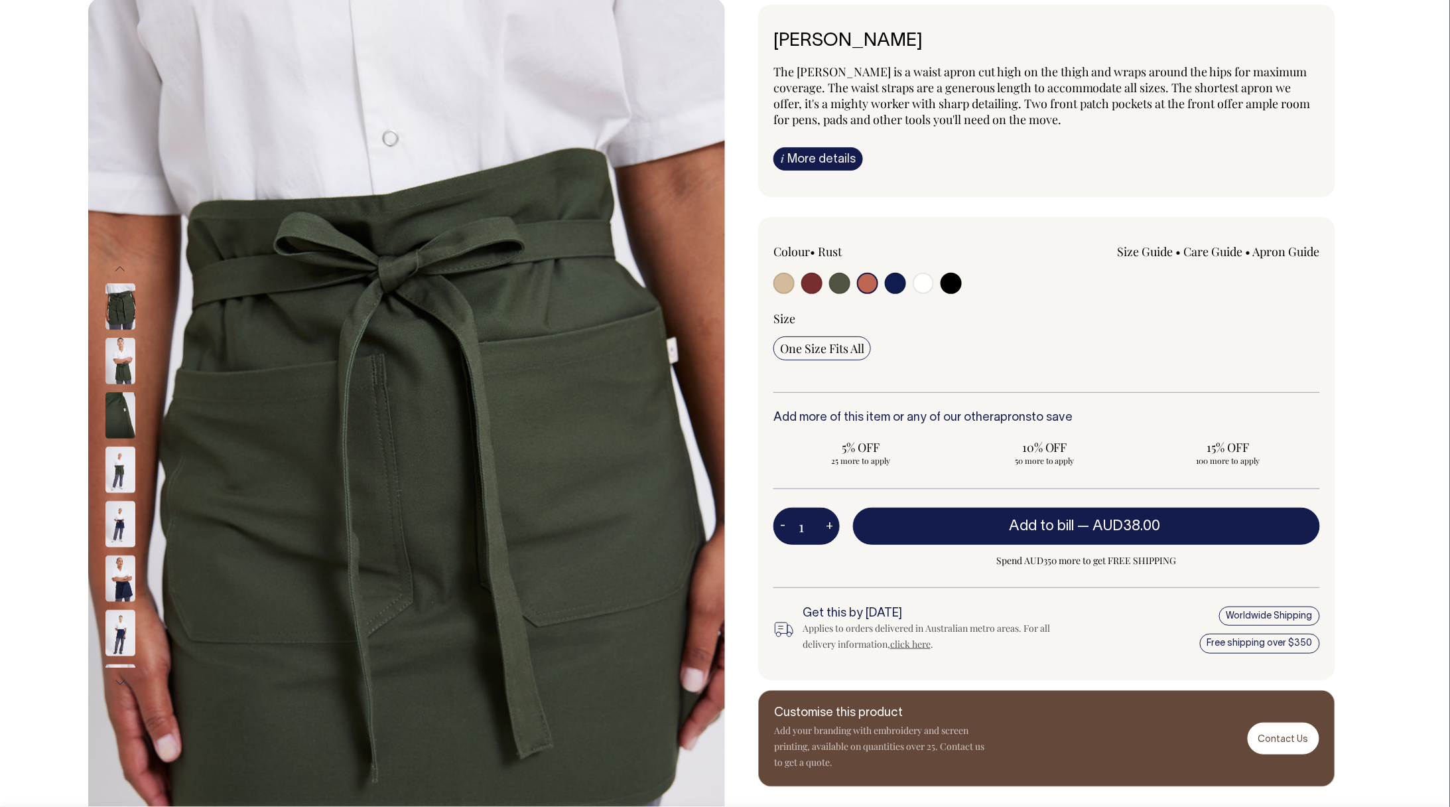
click at [118, 678] on button "Next" at bounding box center [120, 682] width 20 height 30
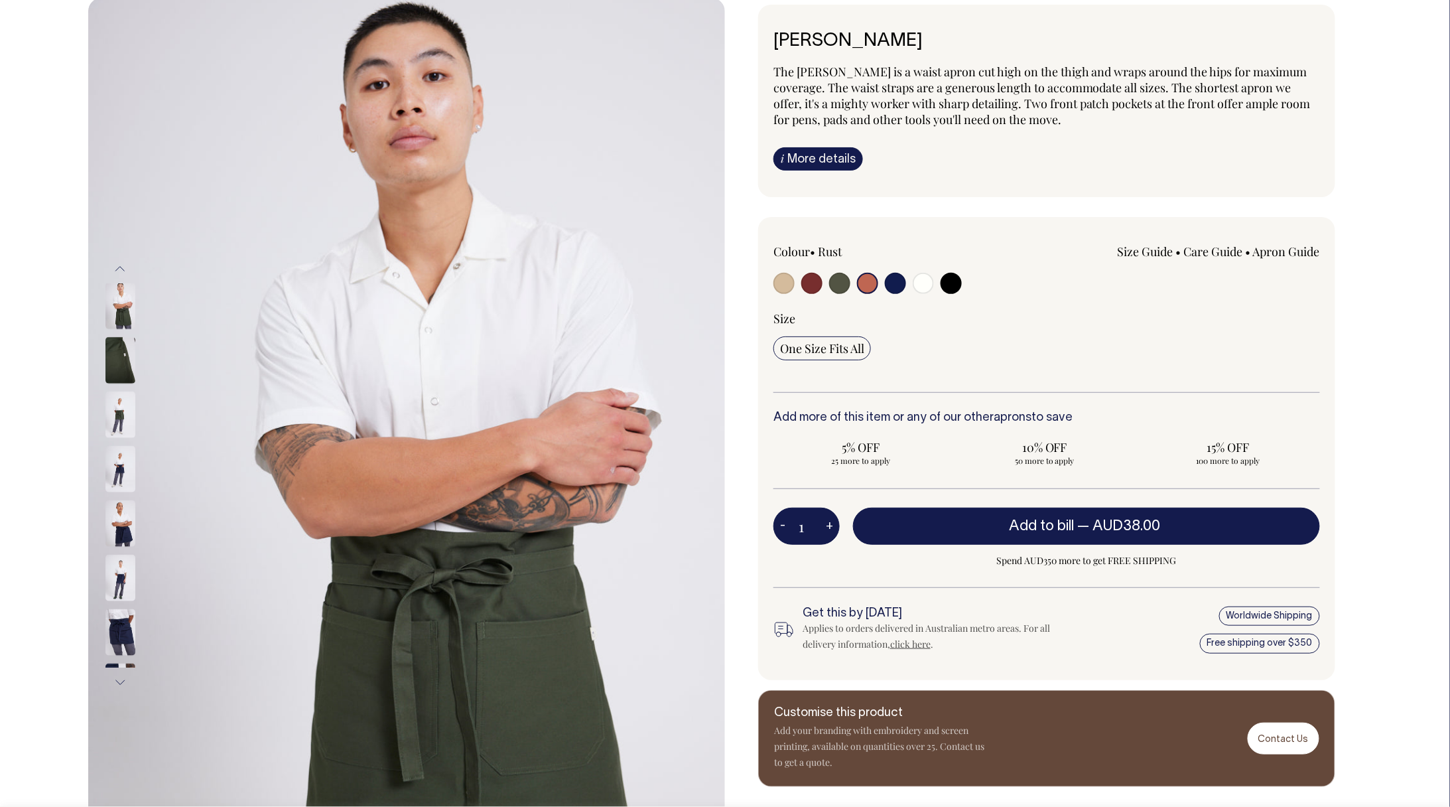
click at [118, 678] on button "Next" at bounding box center [120, 682] width 20 height 30
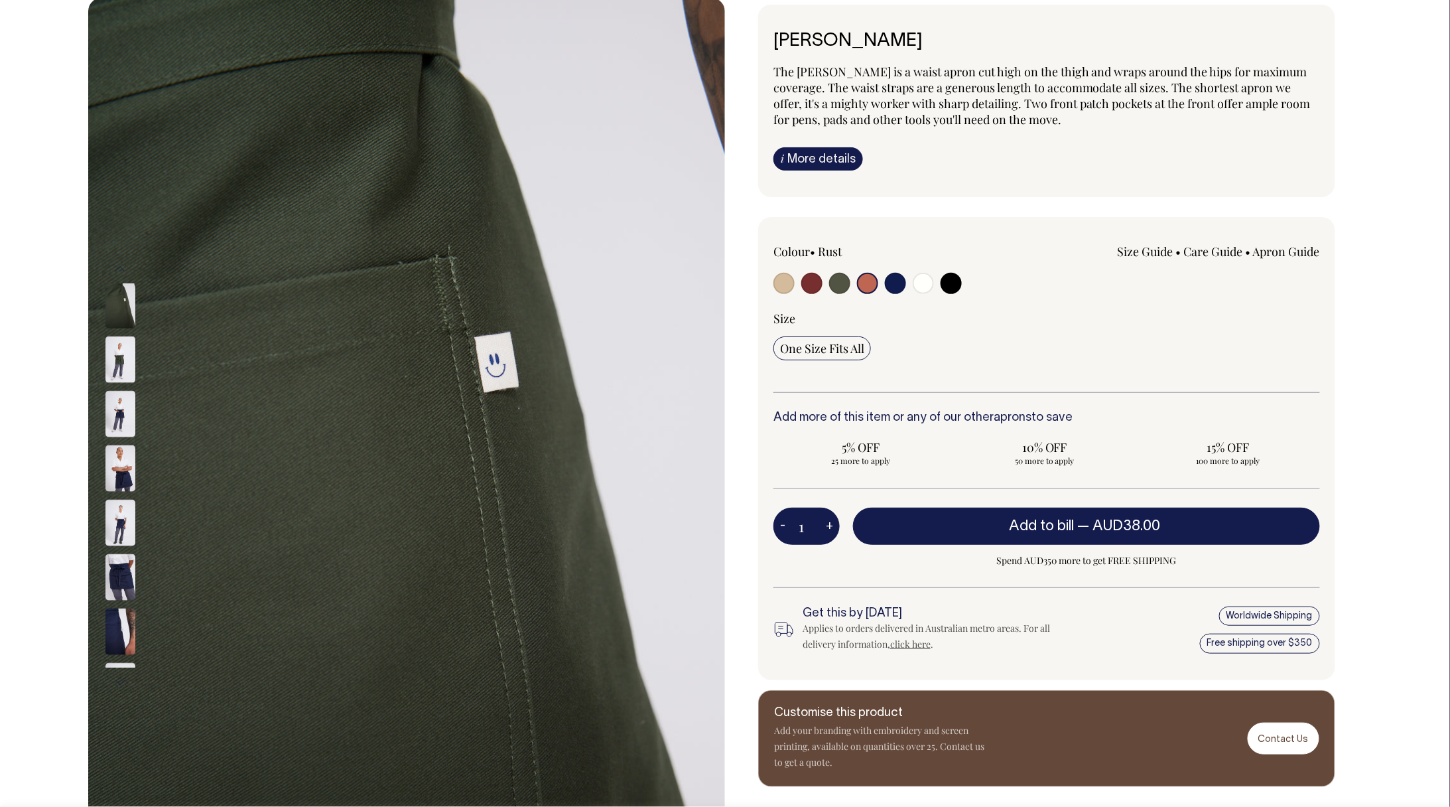
click at [118, 678] on button "Next" at bounding box center [120, 682] width 20 height 30
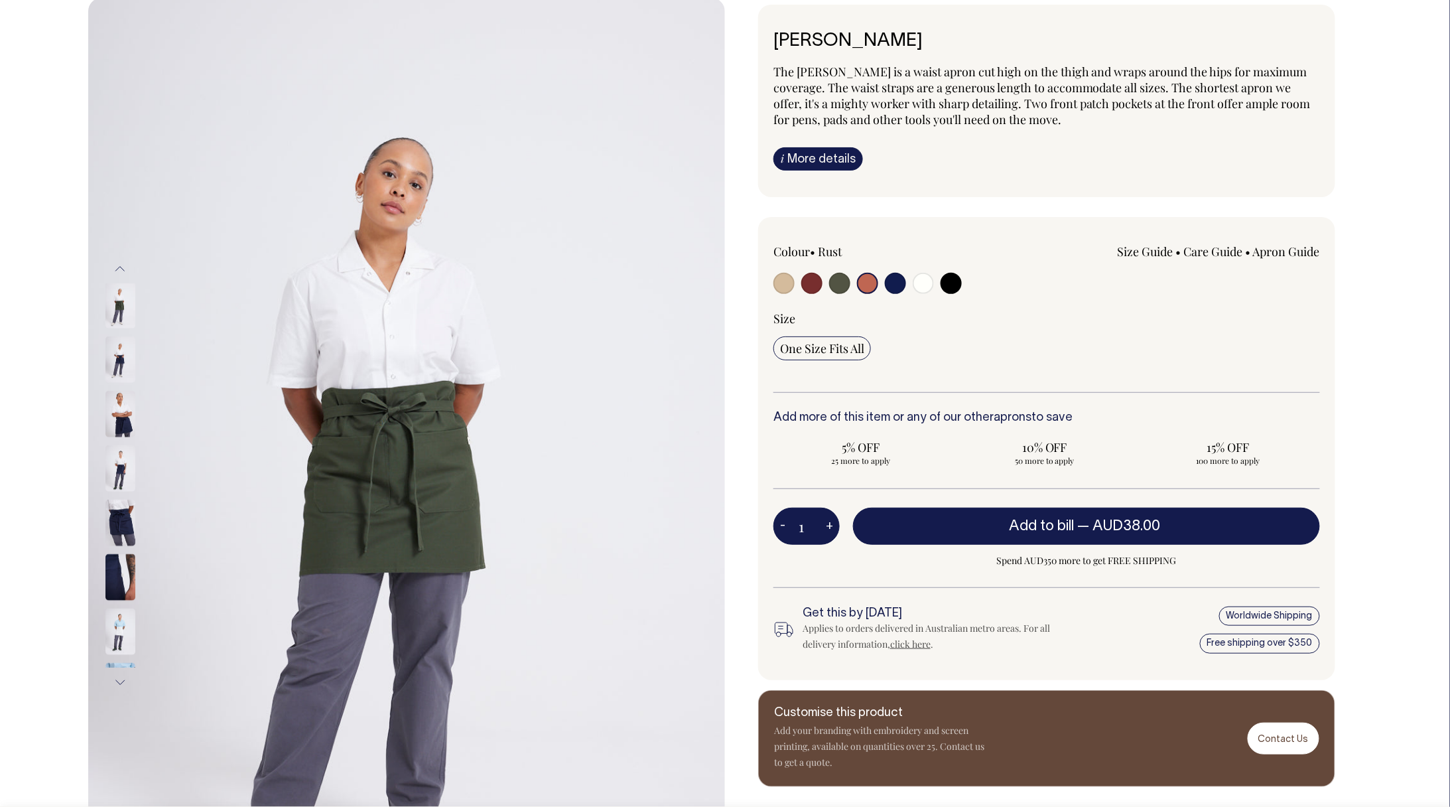
click at [118, 678] on button "Next" at bounding box center [120, 682] width 20 height 30
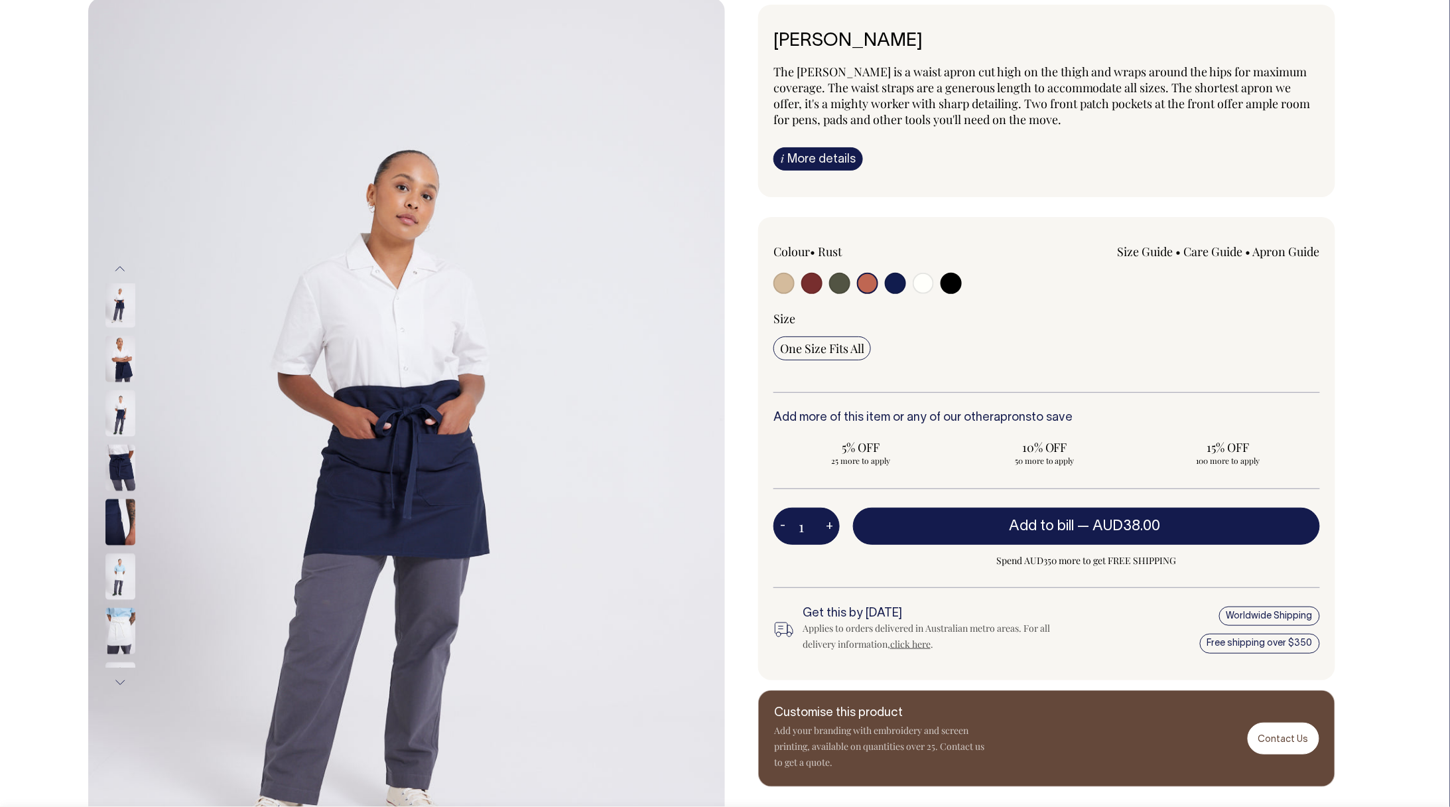
click at [121, 677] on button "Next" at bounding box center [120, 682] width 20 height 30
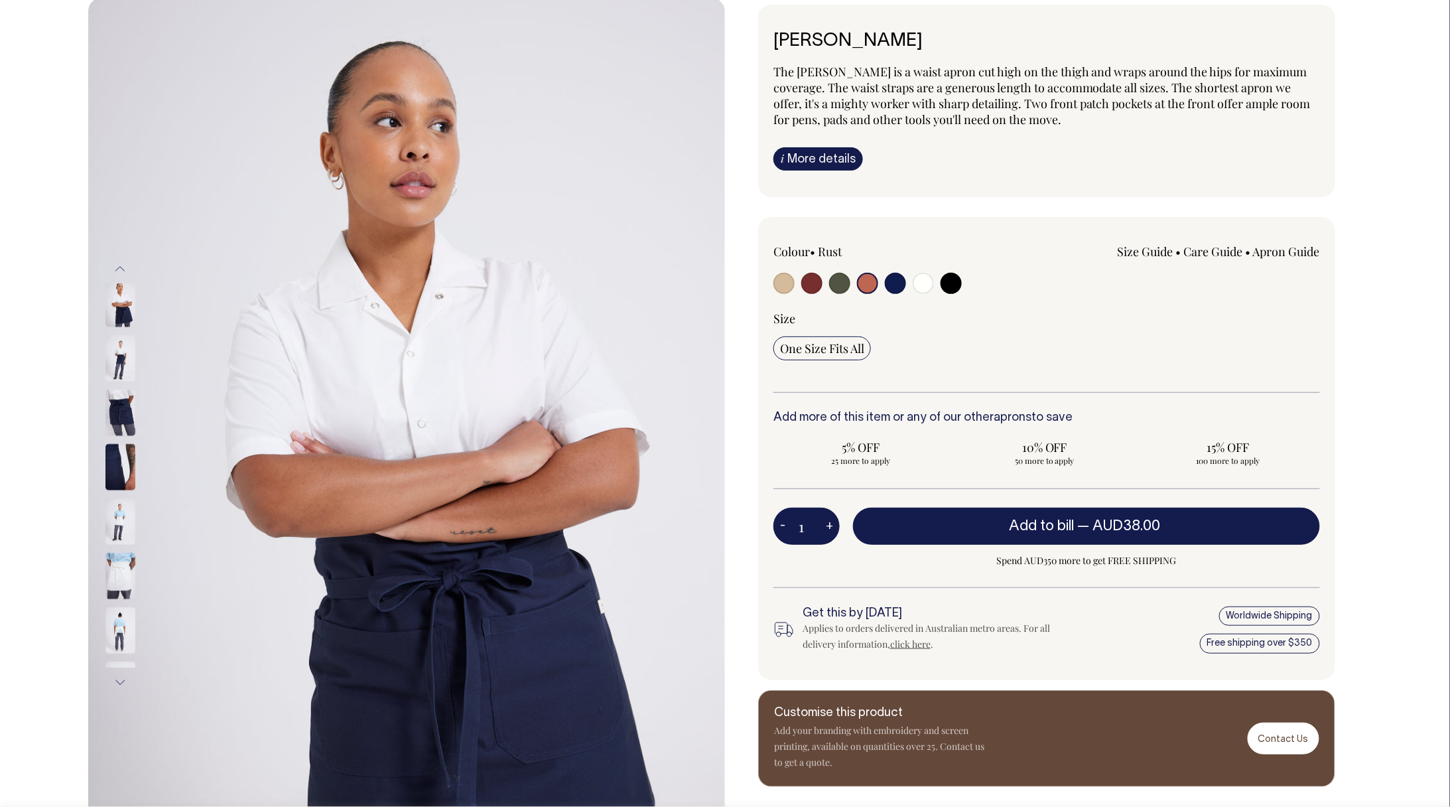
click at [121, 677] on button "Next" at bounding box center [120, 682] width 20 height 30
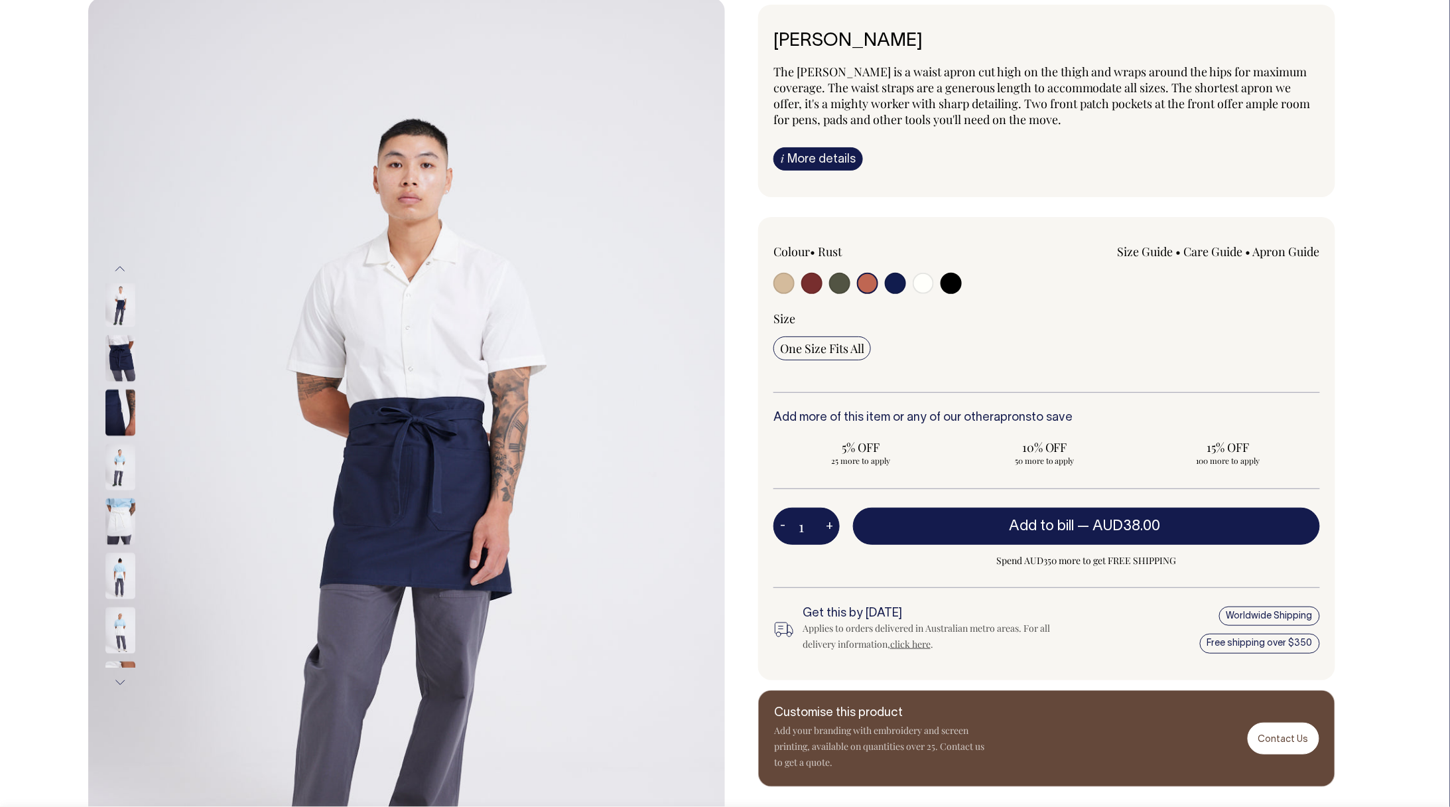
click at [121, 677] on button "Next" at bounding box center [120, 682] width 20 height 30
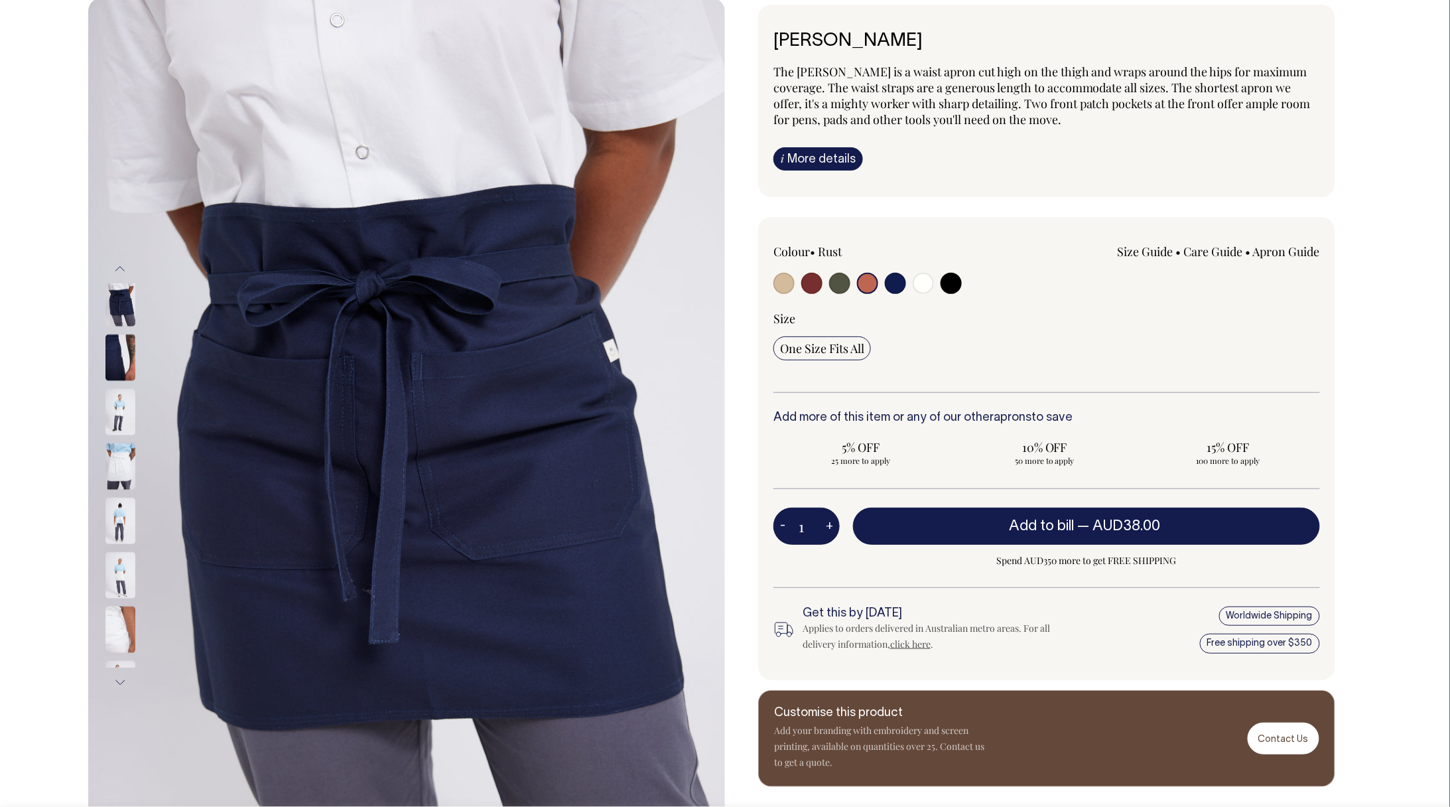
click at [121, 677] on button "Next" at bounding box center [120, 682] width 20 height 30
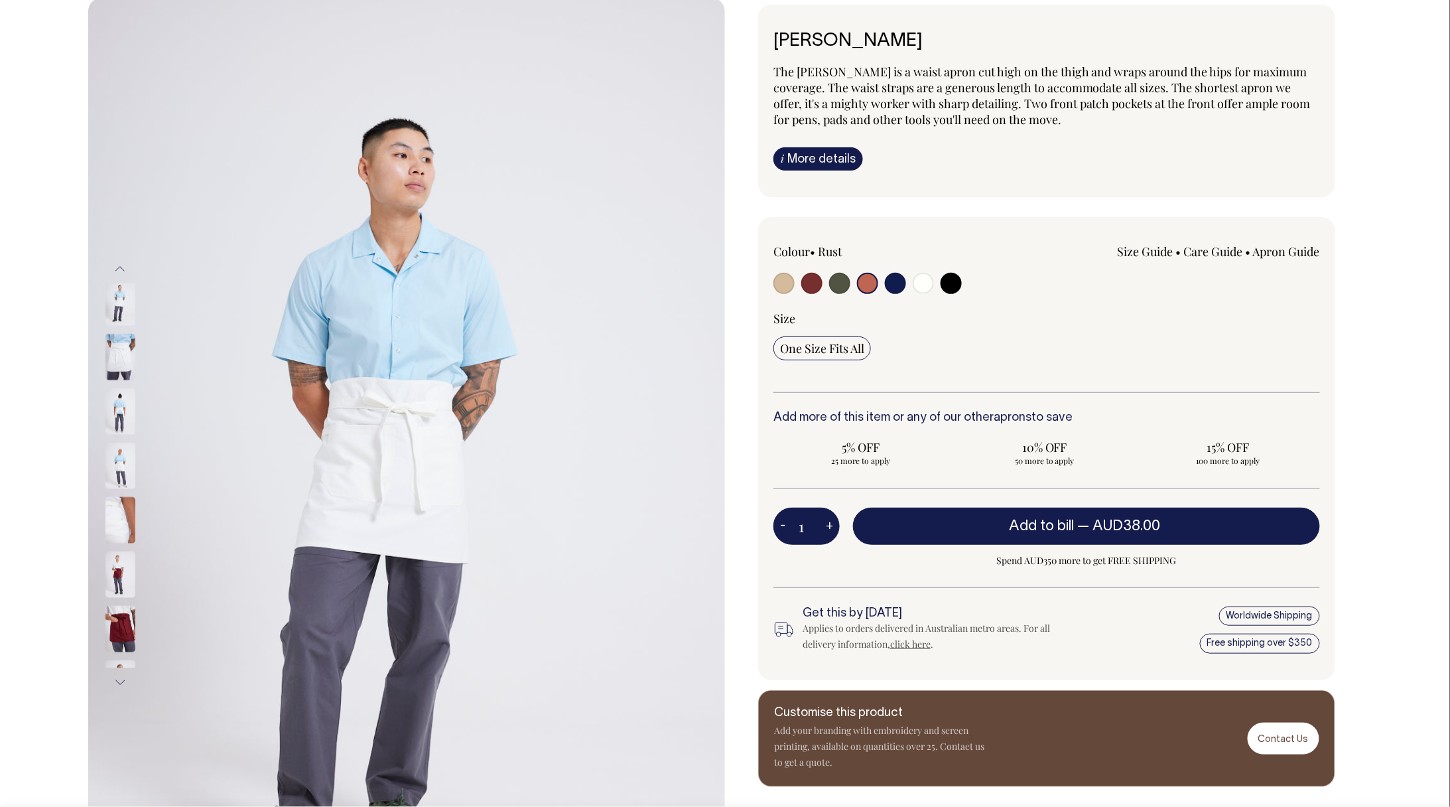
click at [121, 677] on button "Next" at bounding box center [120, 682] width 20 height 30
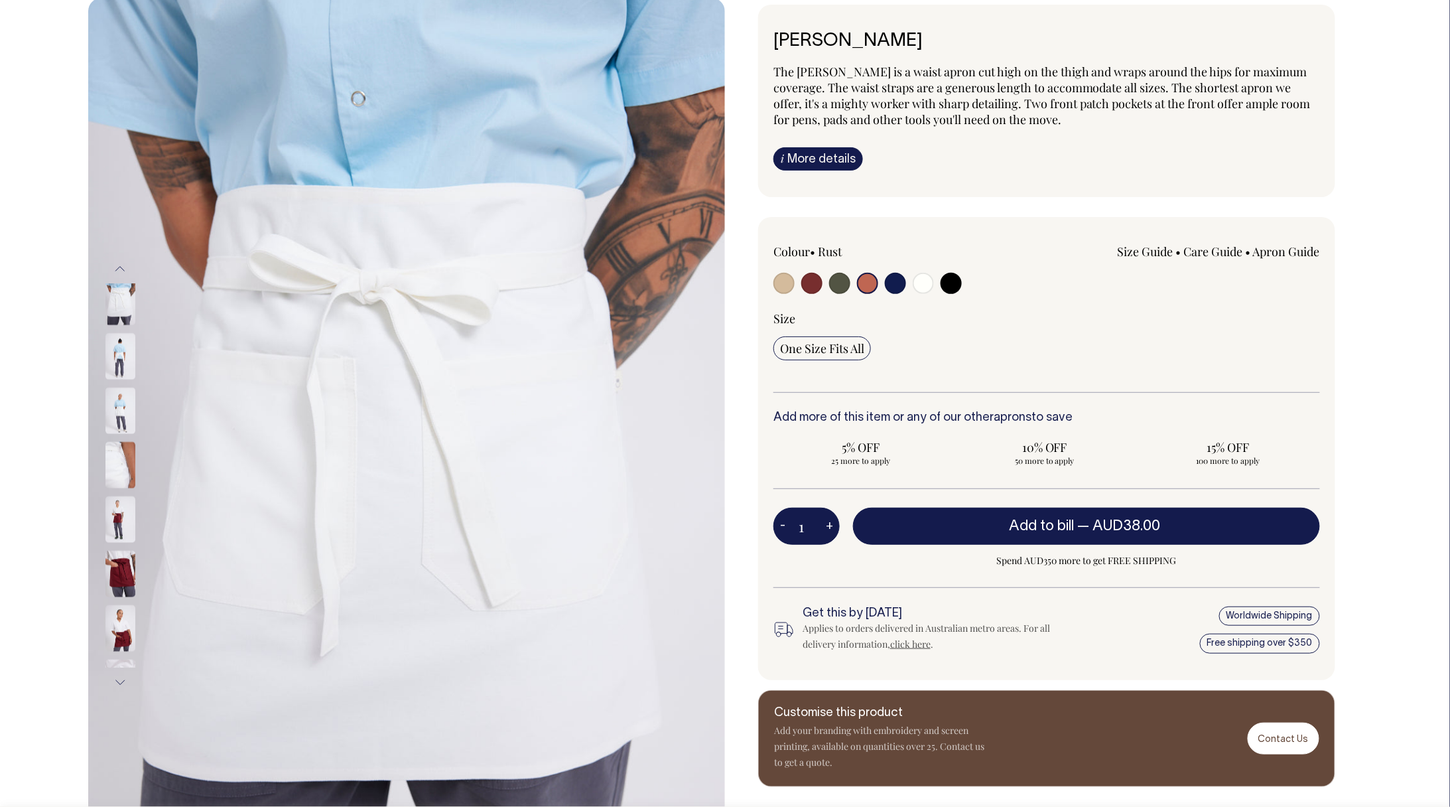
click at [121, 677] on button "Next" at bounding box center [120, 682] width 20 height 30
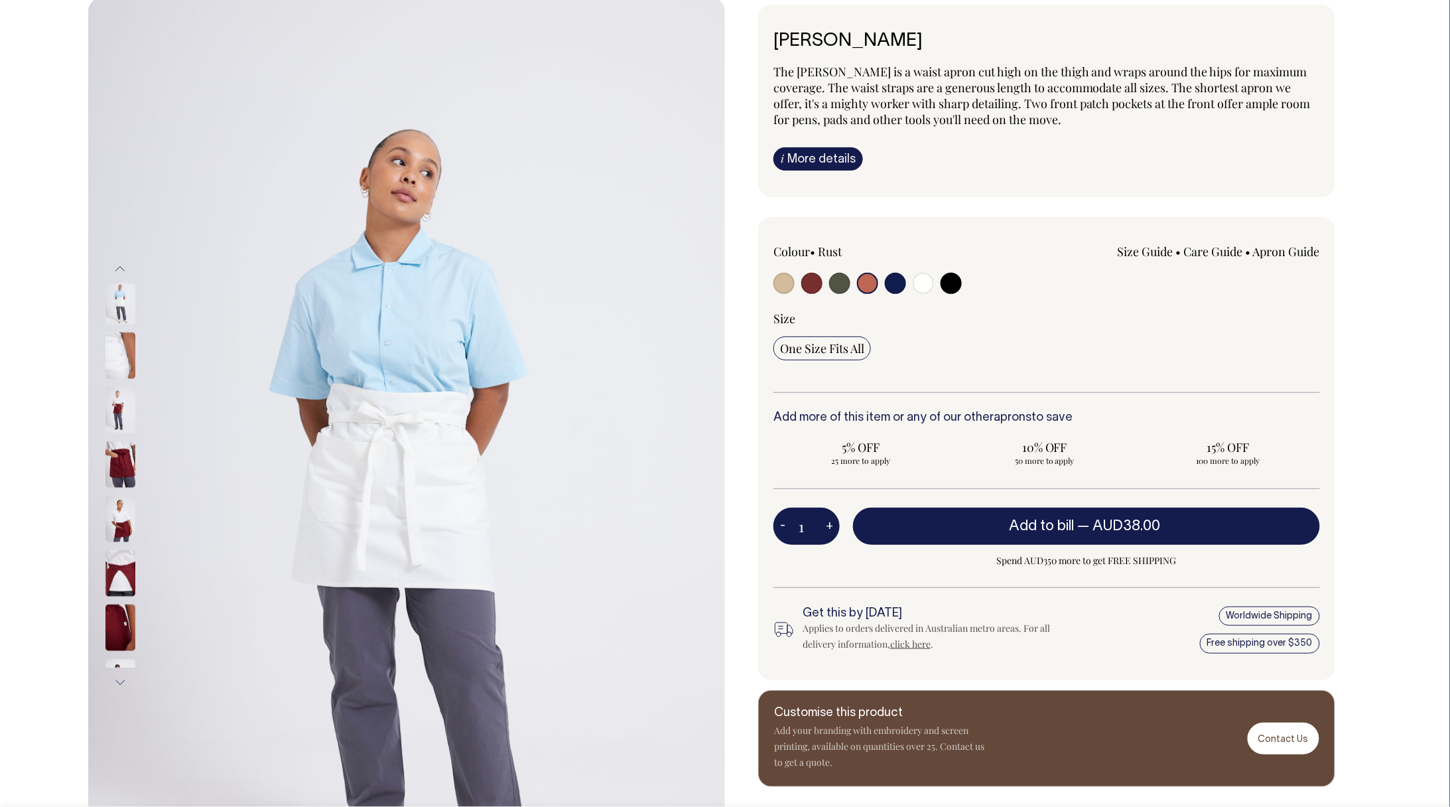
click at [121, 677] on button "Next" at bounding box center [120, 682] width 20 height 30
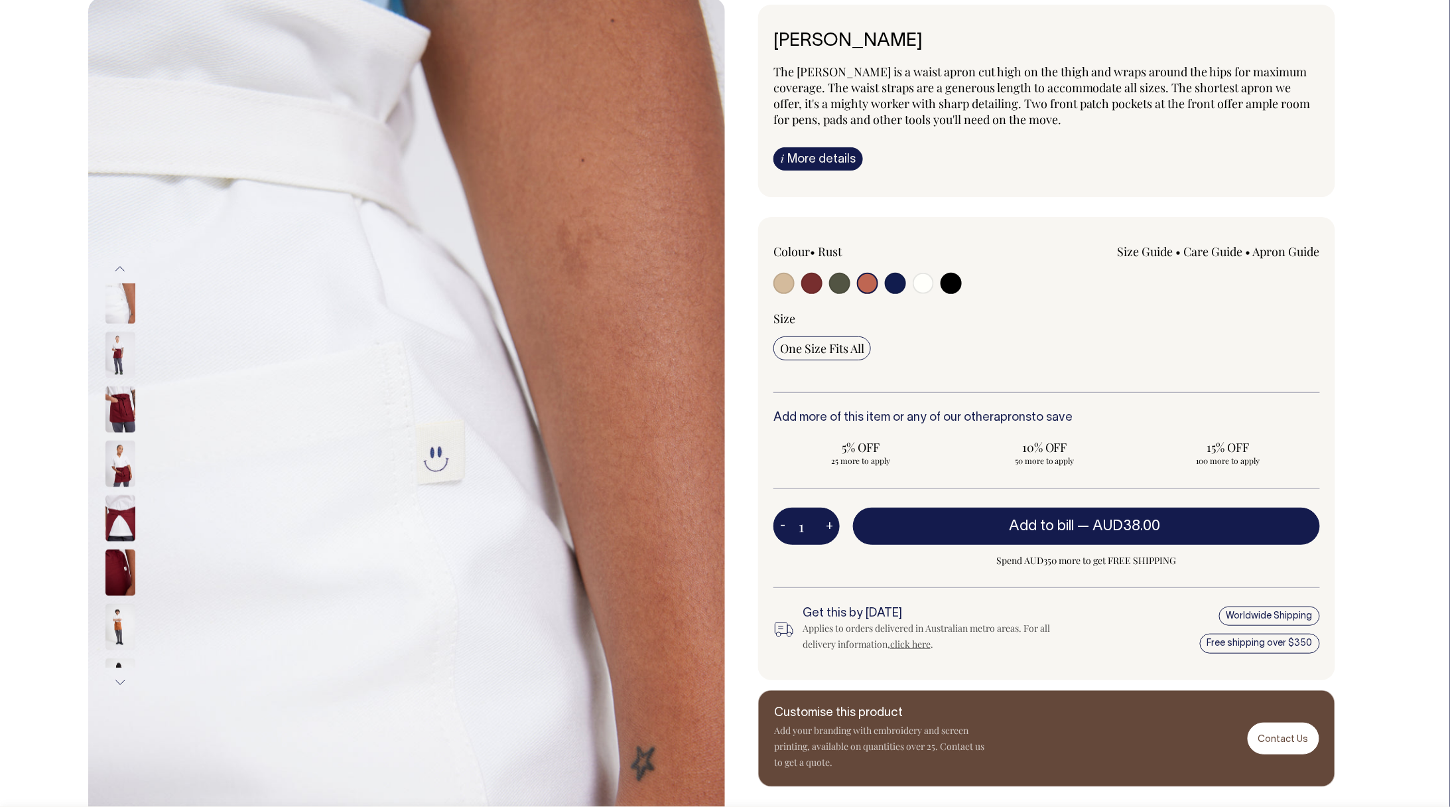
click at [121, 677] on button "Next" at bounding box center [120, 682] width 20 height 30
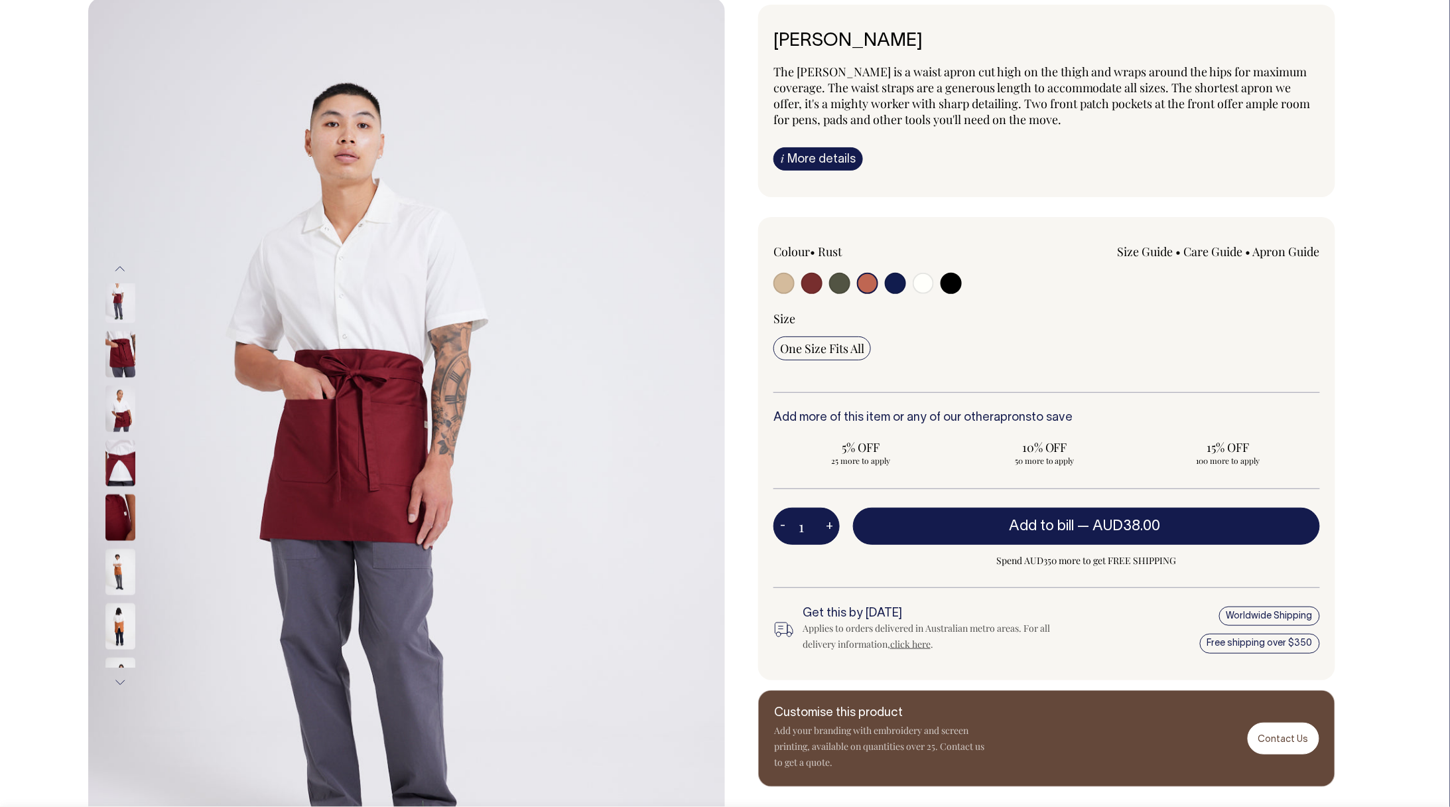
click at [121, 677] on button "Next" at bounding box center [120, 682] width 20 height 30
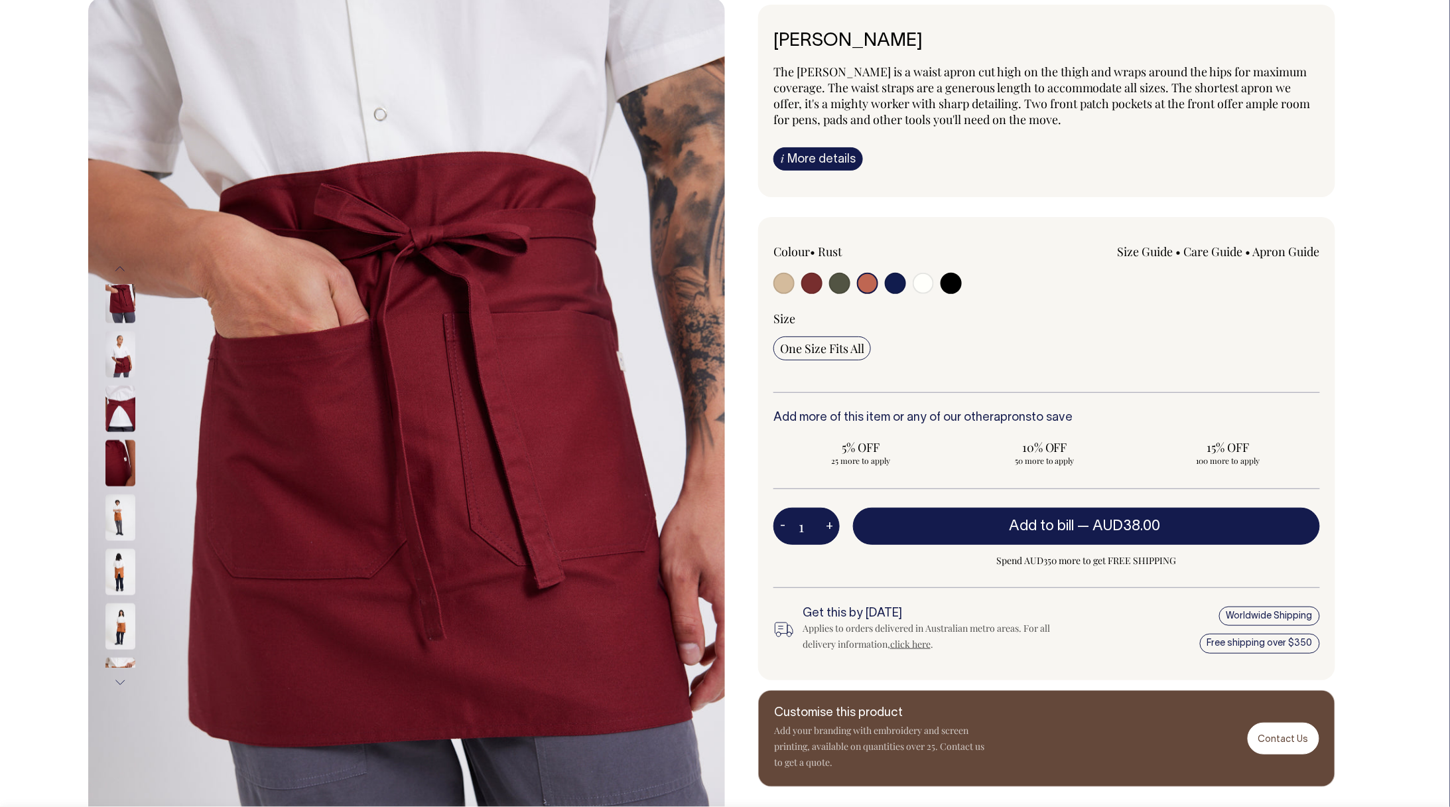
click at [121, 677] on button "Next" at bounding box center [120, 682] width 20 height 30
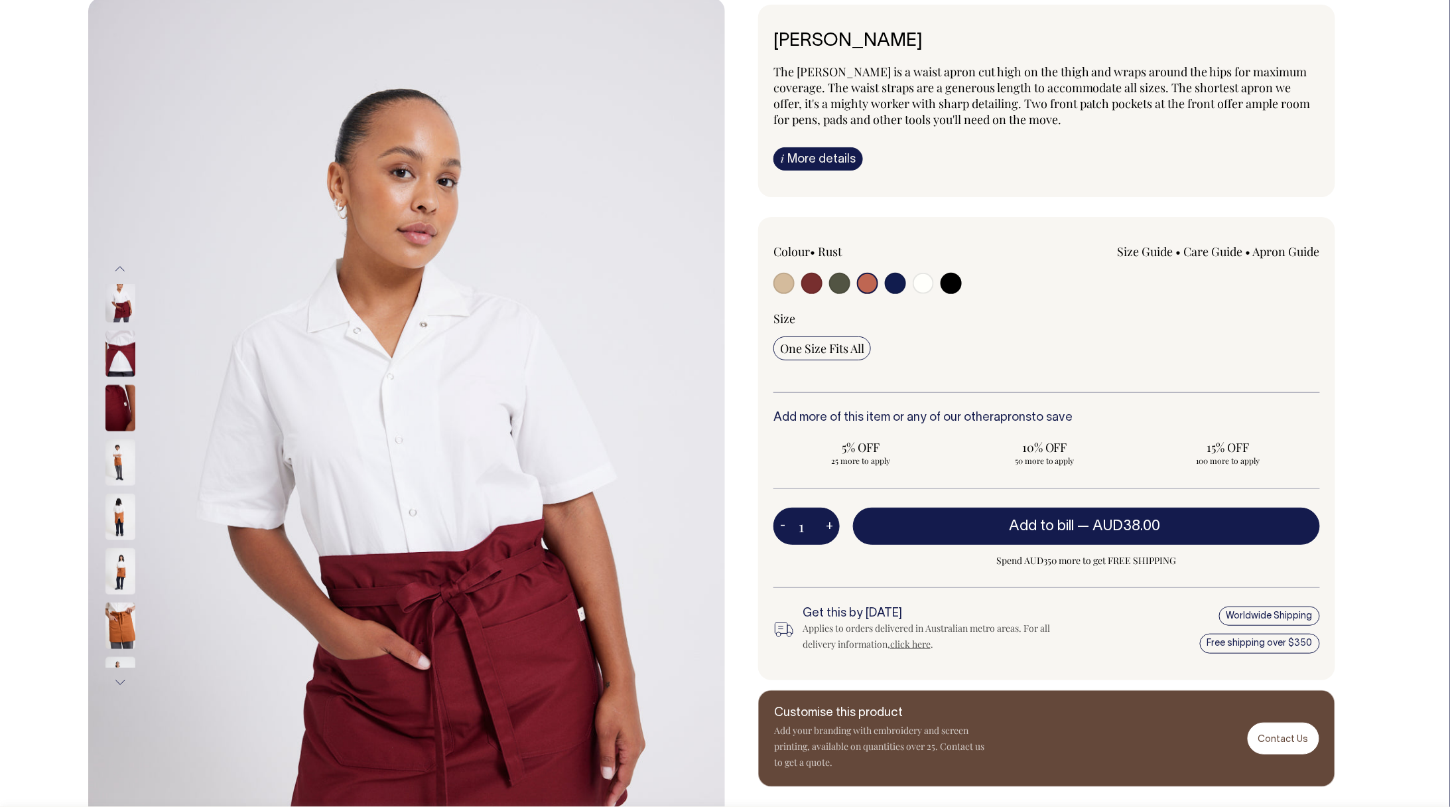
click at [121, 677] on button "Next" at bounding box center [120, 682] width 20 height 30
click at [125, 641] on img at bounding box center [120, 625] width 30 height 46
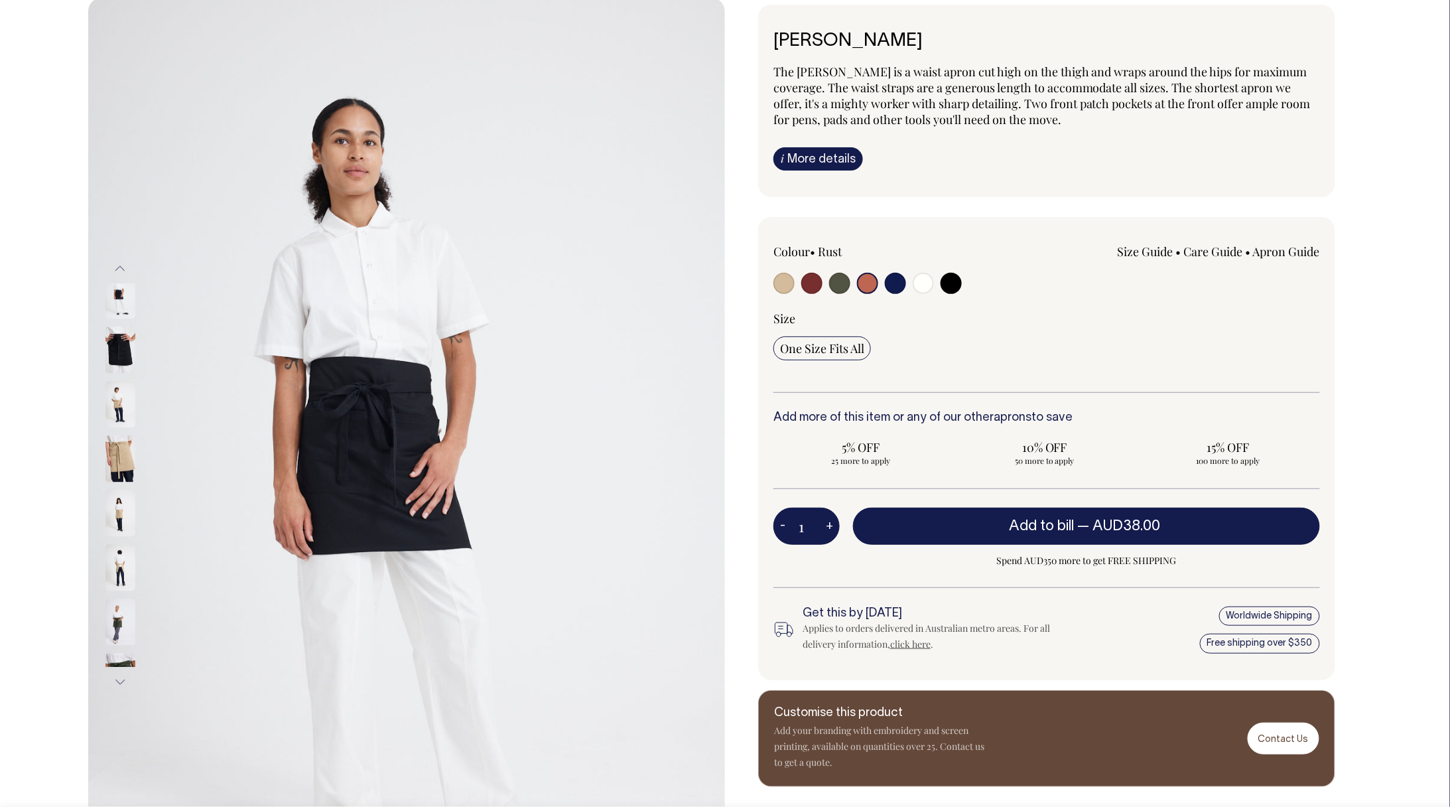
click at [864, 279] on input "radio" at bounding box center [867, 283] width 21 height 21
click at [868, 288] on input "radio" at bounding box center [867, 283] width 21 height 21
drag, startPoint x: 909, startPoint y: 283, endPoint x: 898, endPoint y: 284, distance: 10.7
click at [909, 283] on div at bounding box center [883, 285] width 219 height 25
click at [898, 284] on input "radio" at bounding box center [895, 283] width 21 height 21
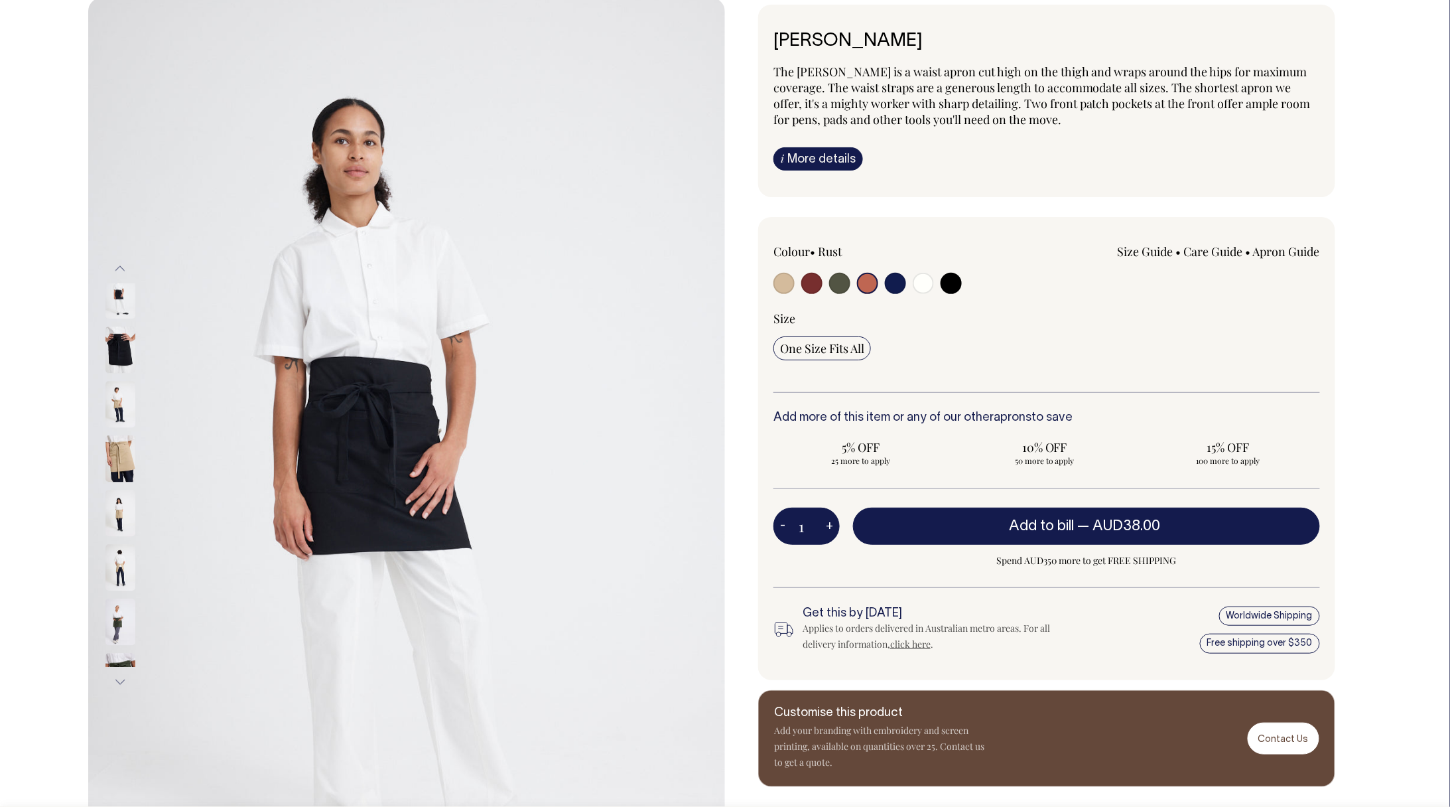
radio input "true"
select select "Dark Navy"
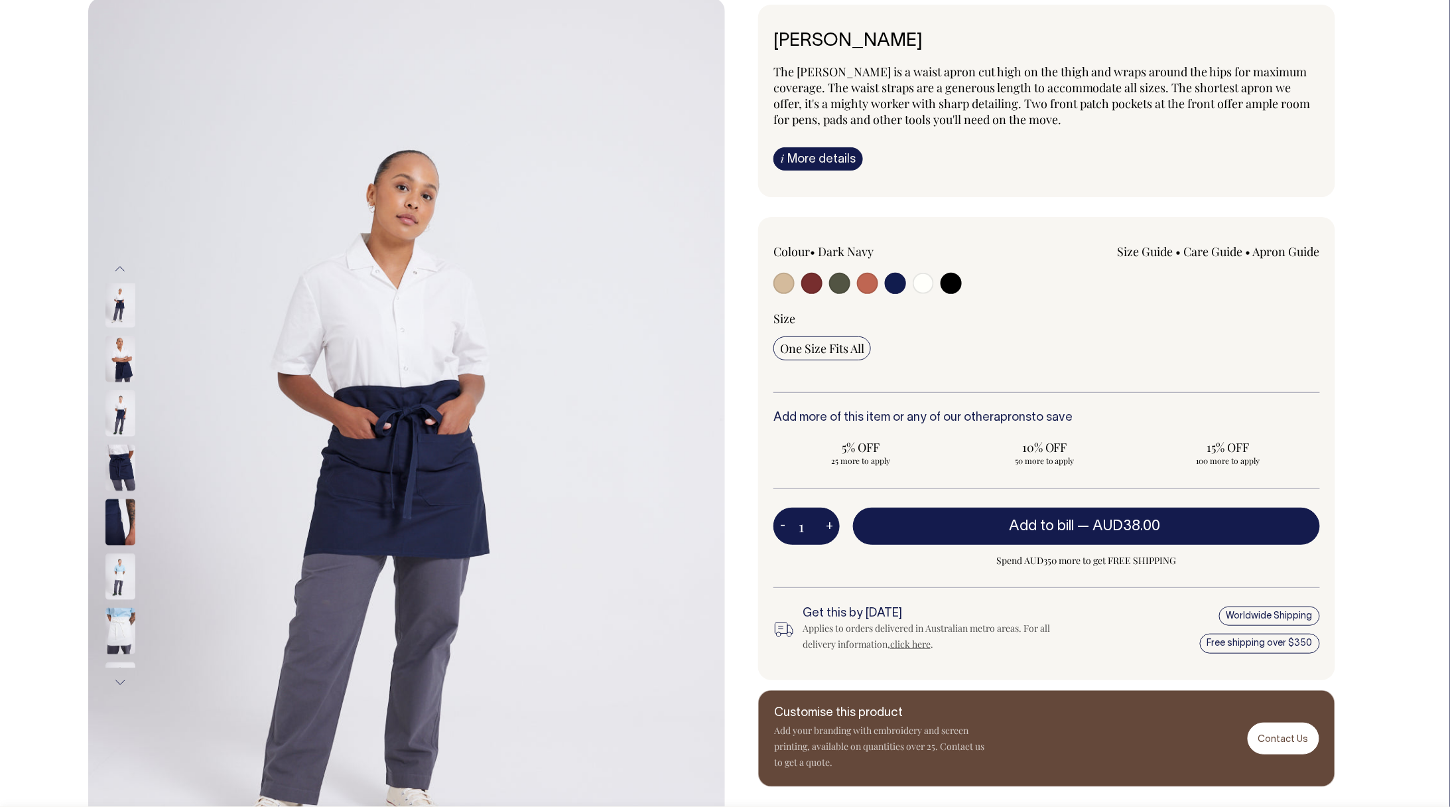
click at [874, 285] on input "radio" at bounding box center [867, 283] width 21 height 21
radio input "true"
select select "Rust"
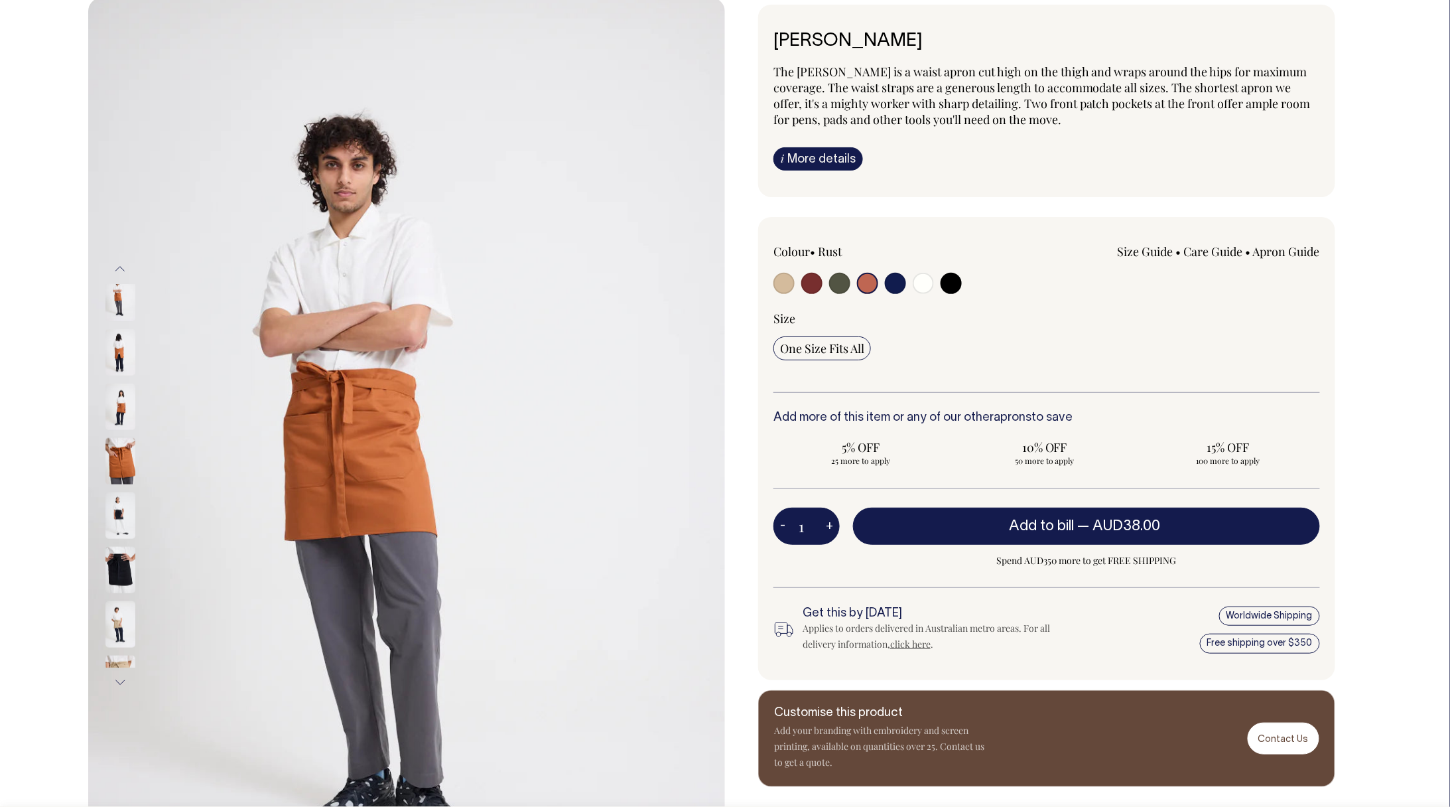
click at [900, 285] on input "radio" at bounding box center [895, 283] width 21 height 21
radio input "true"
select select "Dark Navy"
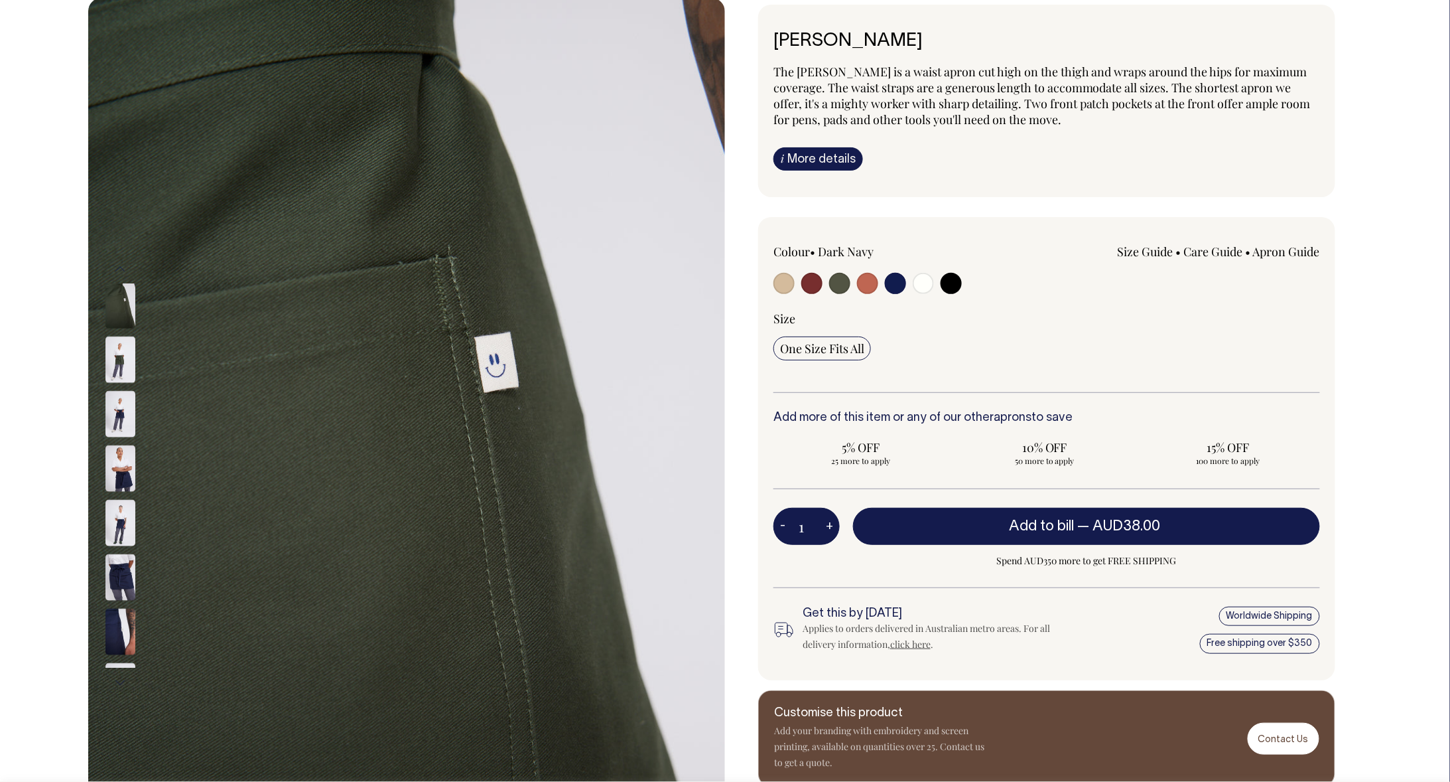
click at [900, 282] on input "radio" at bounding box center [895, 283] width 21 height 21
click at [893, 285] on input "radio" at bounding box center [895, 283] width 21 height 21
drag, startPoint x: 898, startPoint y: 284, endPoint x: 890, endPoint y: 287, distance: 8.4
click at [898, 284] on input "radio" at bounding box center [895, 283] width 21 height 21
click at [839, 287] on input "radio" at bounding box center [839, 283] width 21 height 21
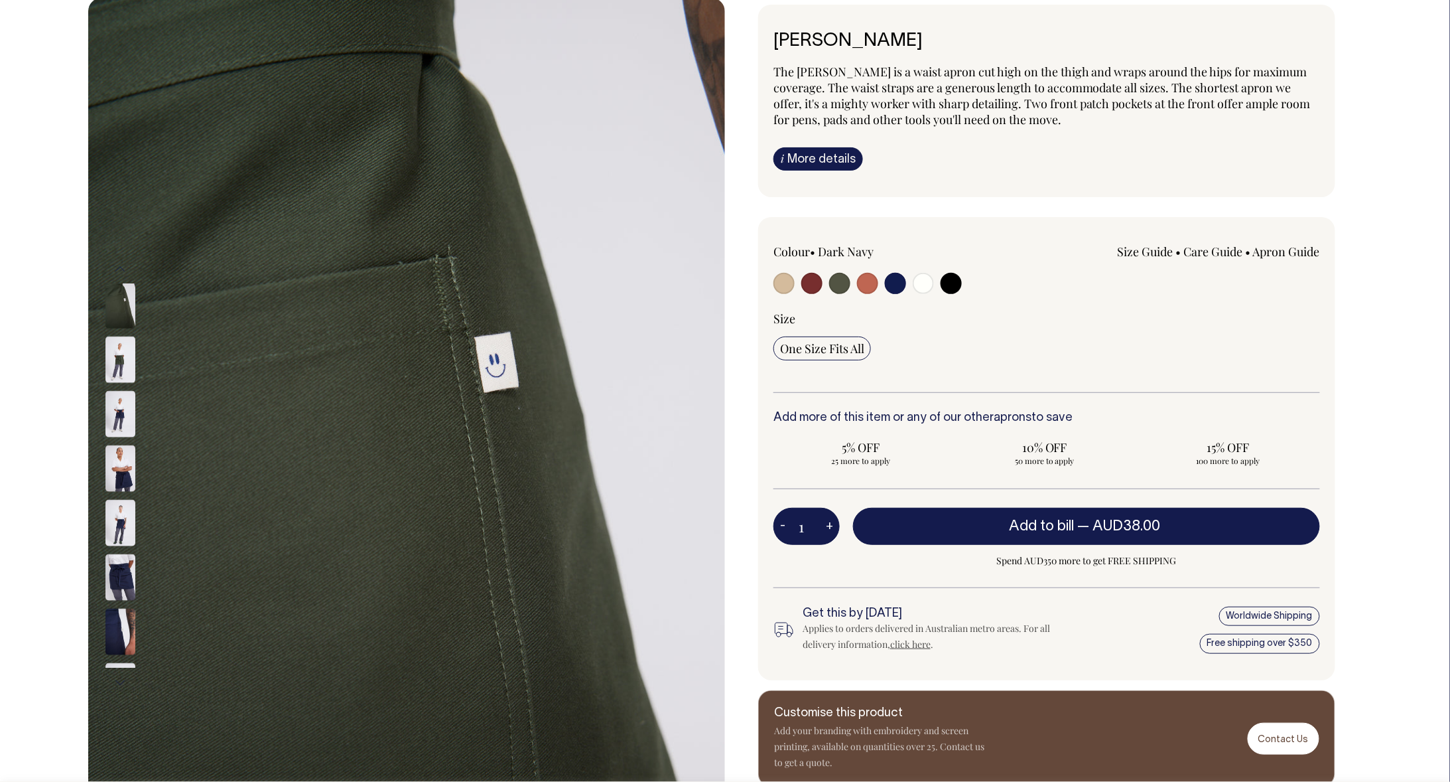
radio input "true"
select select "Olive"
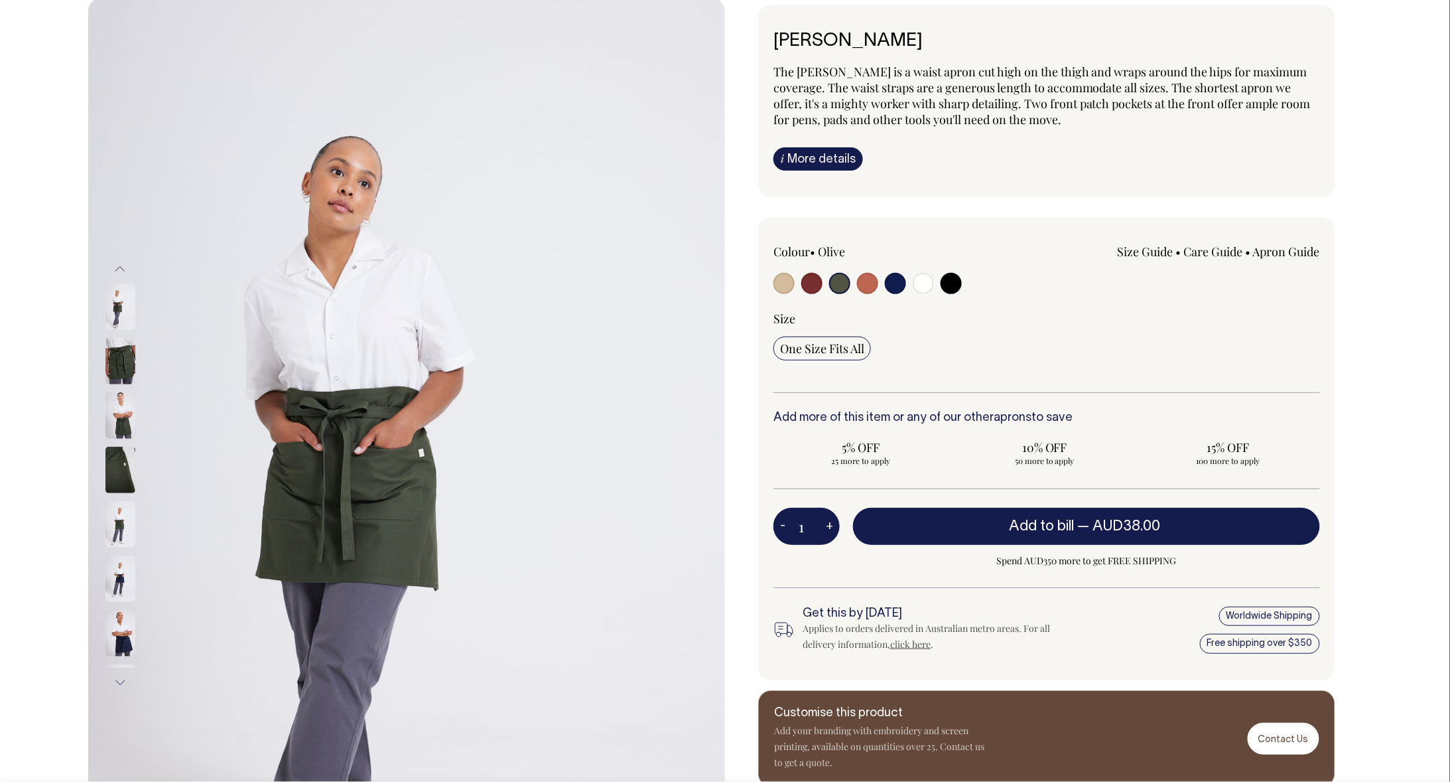
click at [896, 288] on input "radio" at bounding box center [895, 283] width 21 height 21
radio input "true"
select select "Dark Navy"
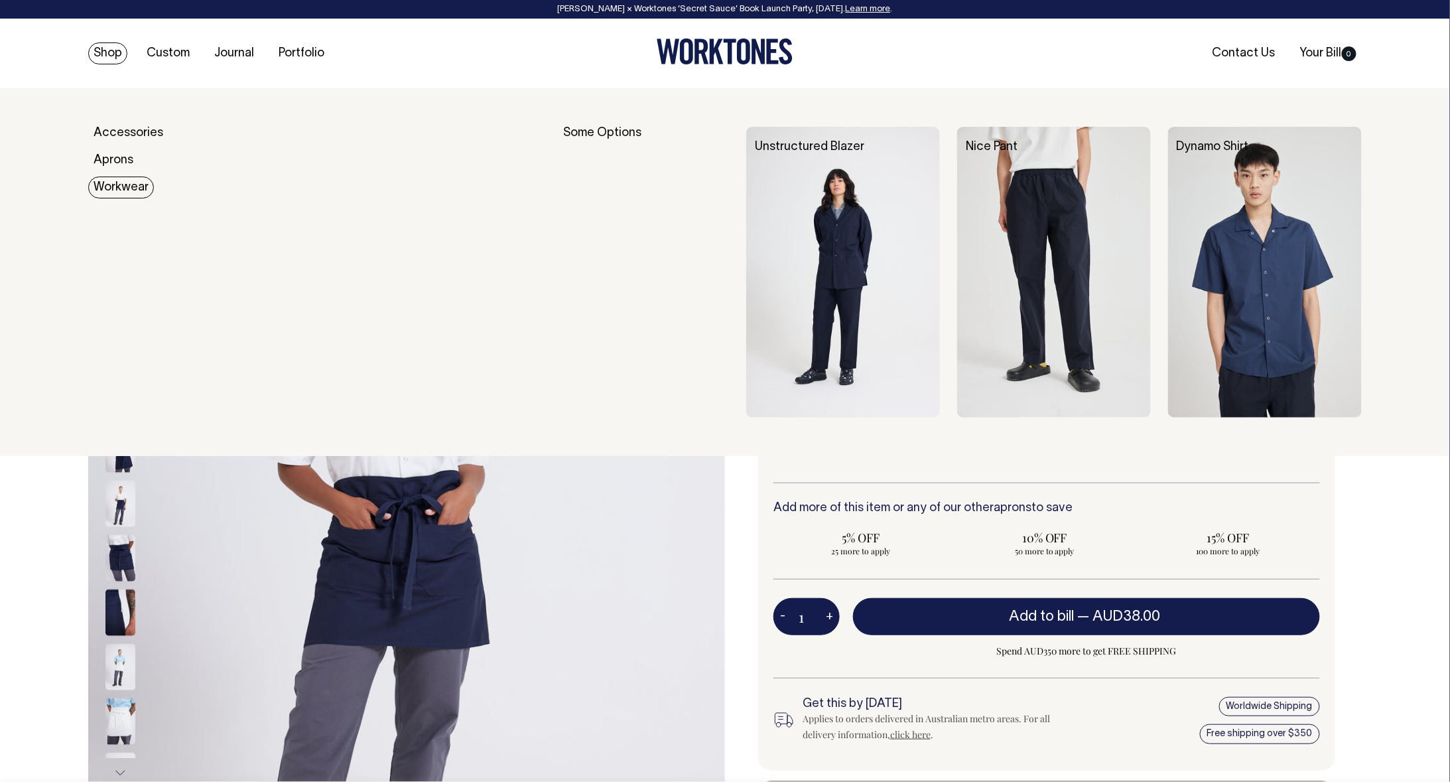
click at [115, 182] on link "Workwear" at bounding box center [121, 187] width 66 height 22
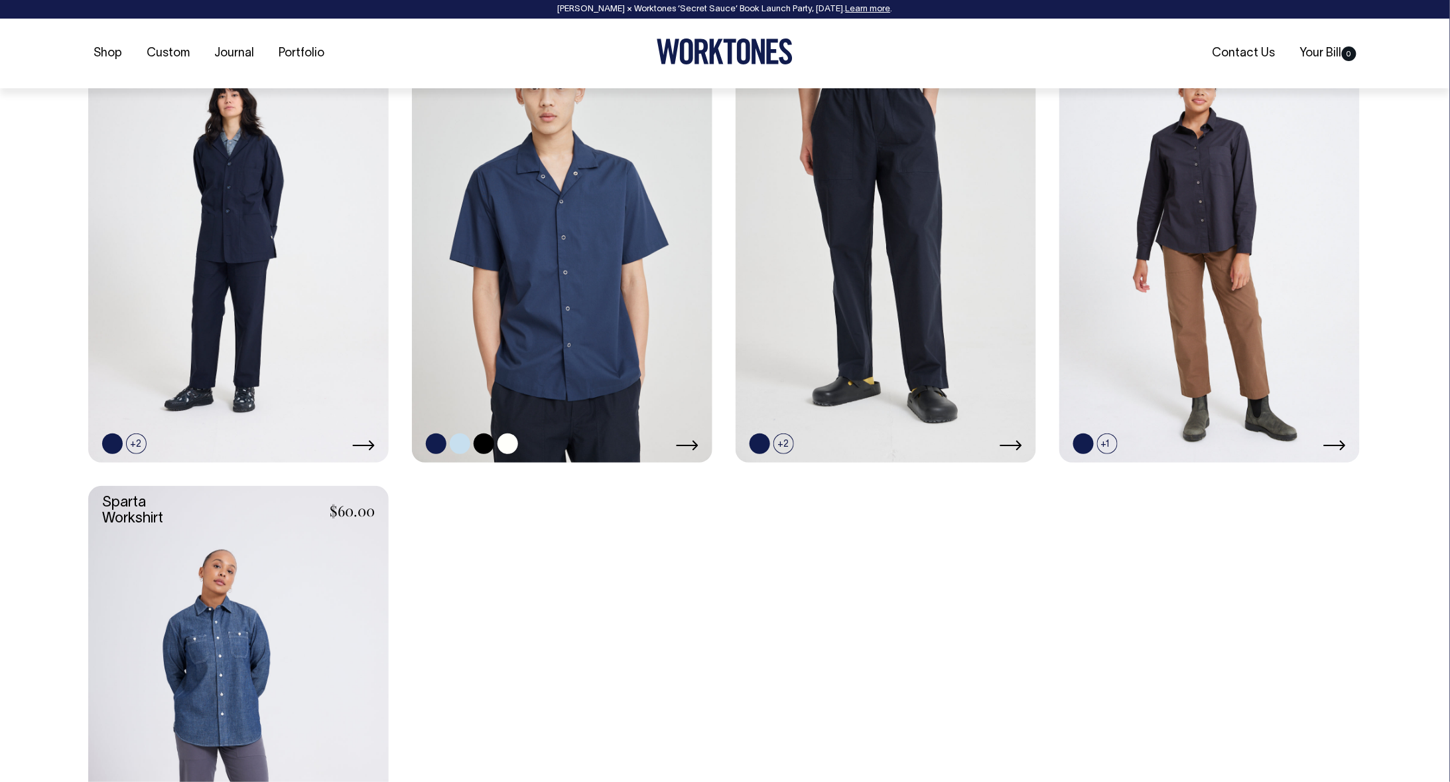
scroll to position [650, 0]
click at [458, 439] on link at bounding box center [460, 442] width 21 height 21
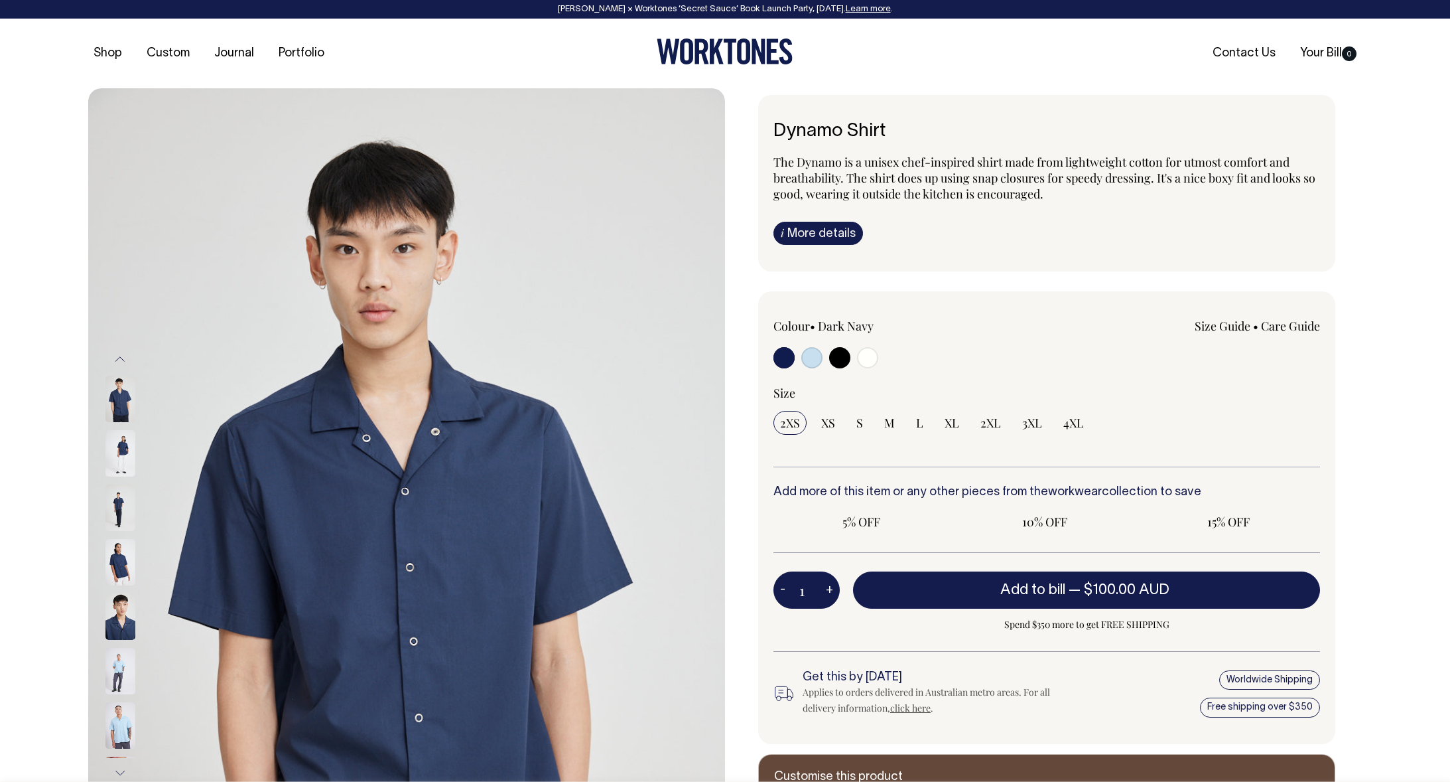
radio input "true"
select select "True Blue"
